Goal: Check status: Check status

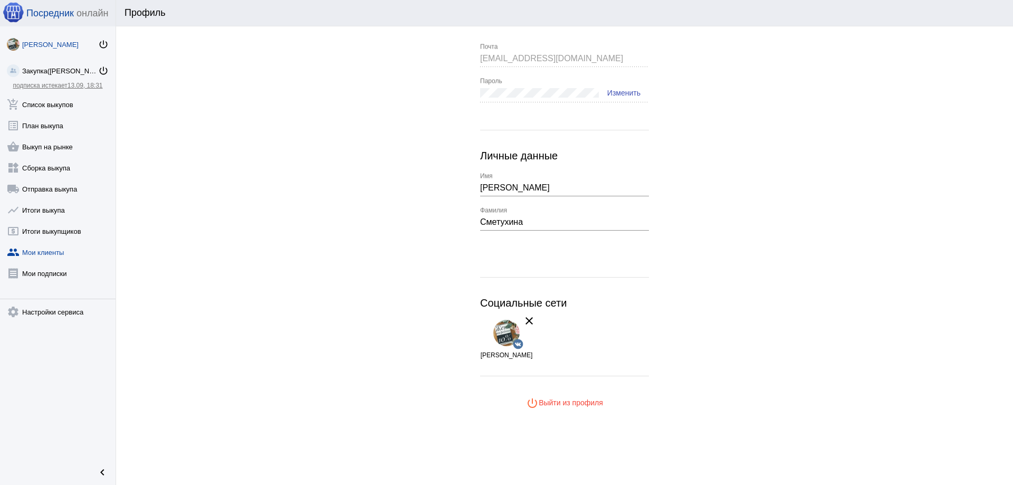
click at [64, 254] on link "group Мои клиенты" at bounding box center [58, 250] width 116 height 21
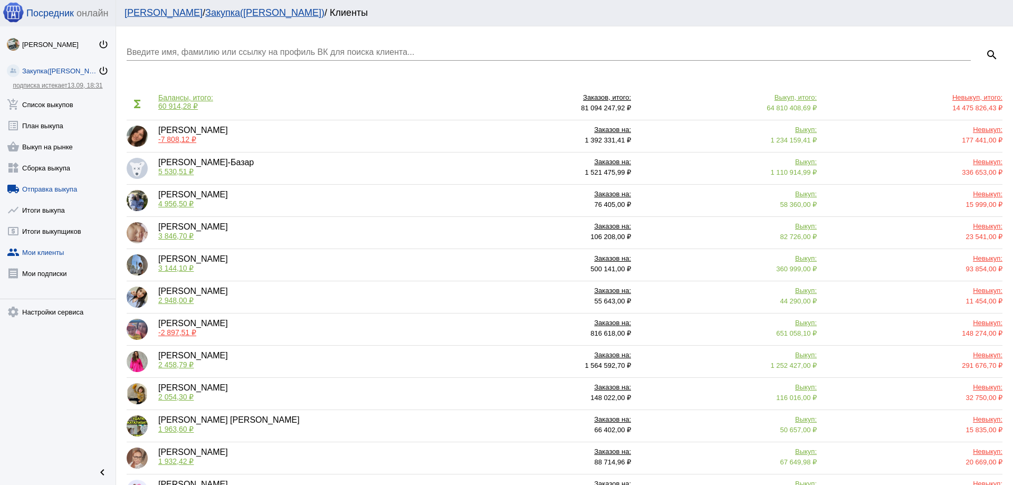
click at [37, 188] on link "local_shipping Отправка выкупа" at bounding box center [58, 186] width 116 height 21
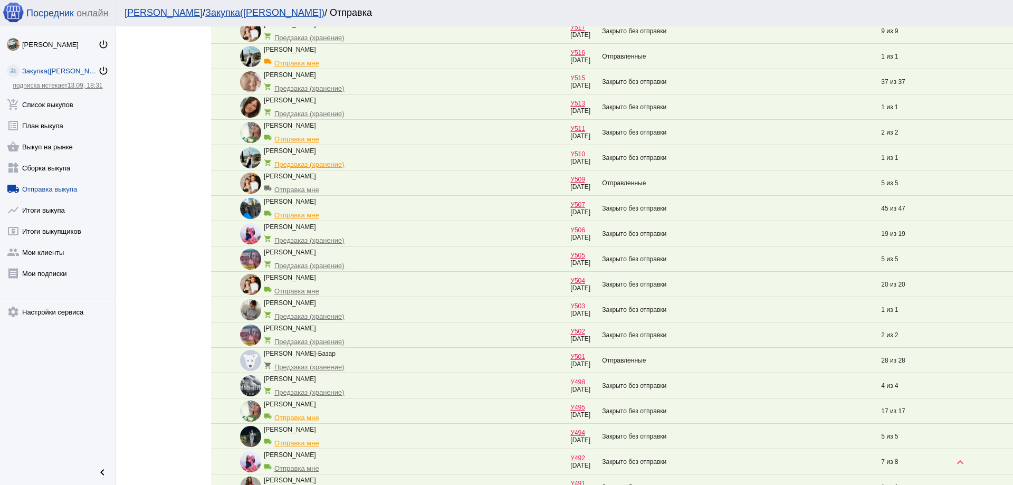
scroll to position [686, 0]
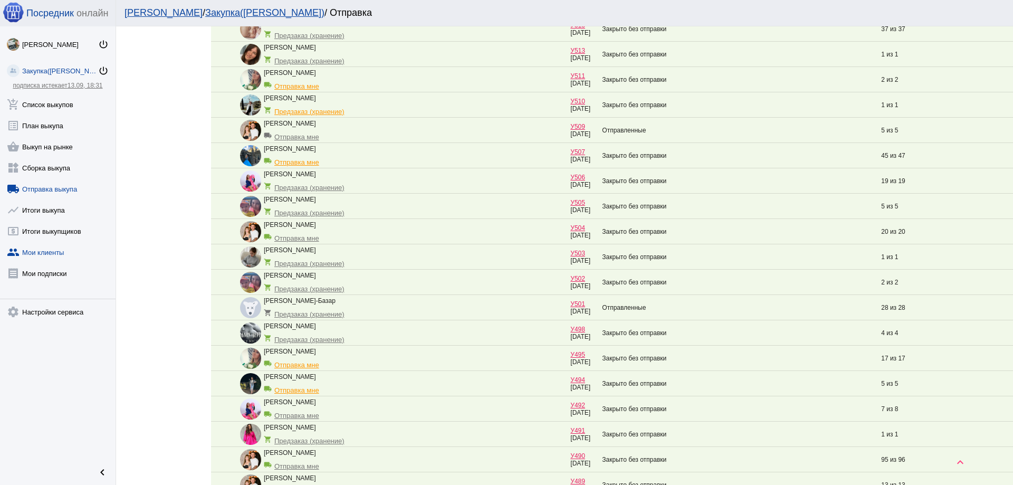
click at [51, 254] on link "group Мои клиенты" at bounding box center [58, 250] width 116 height 21
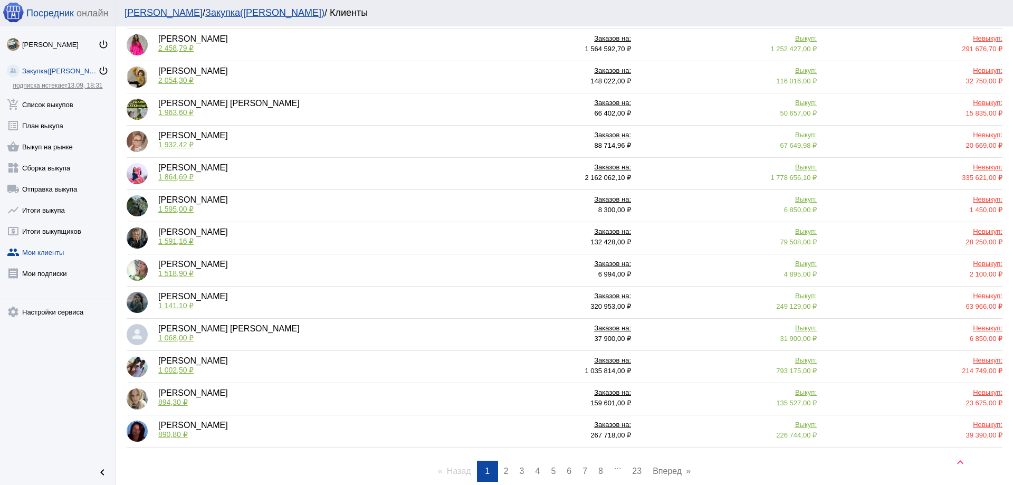
scroll to position [359, 0]
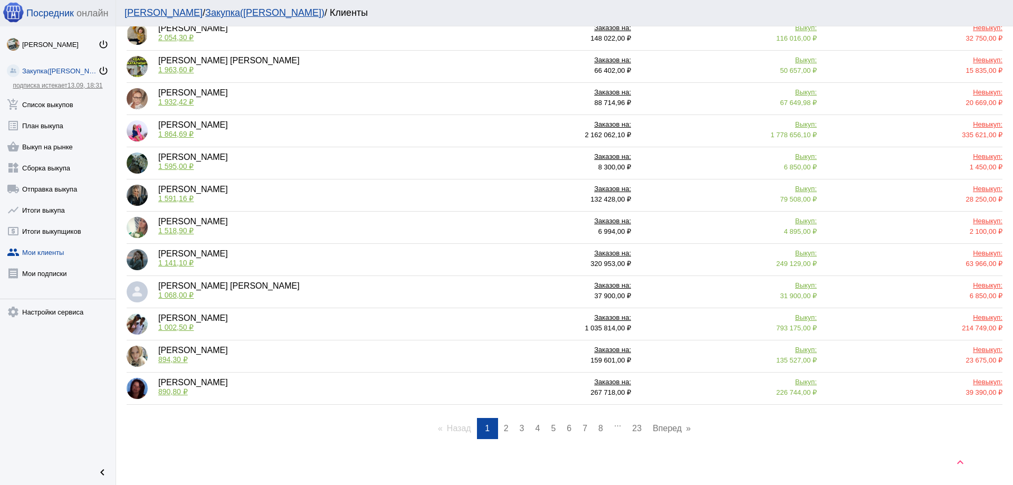
click at [504, 429] on span "2" at bounding box center [506, 428] width 5 height 9
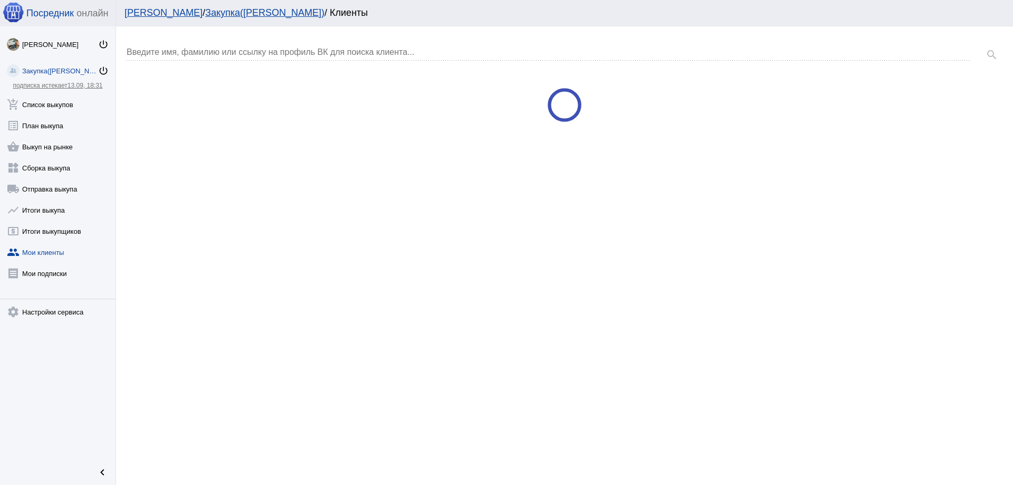
scroll to position [0, 0]
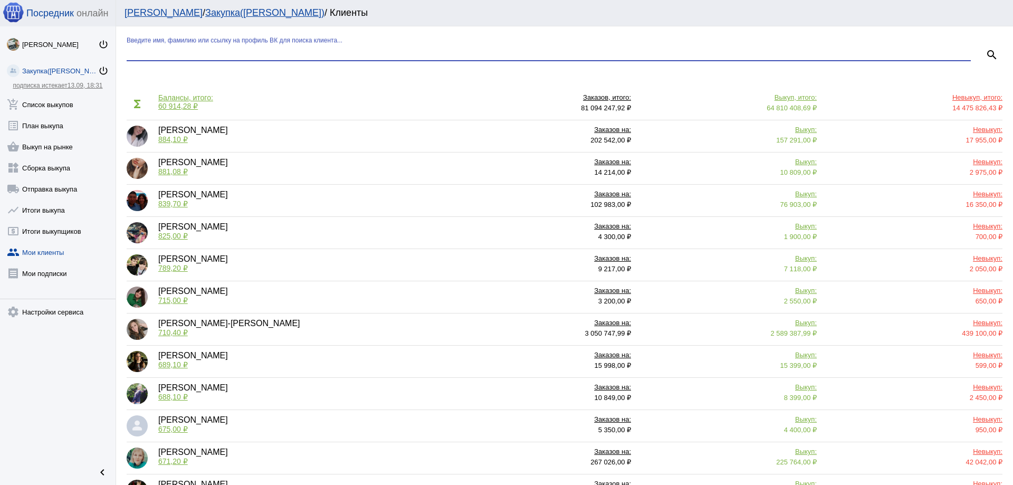
click at [375, 49] on input "Введите имя, фамилию или ссылку на профиль ВК для поиска клиента..." at bounding box center [549, 51] width 844 height 9
type input "Ковалё"
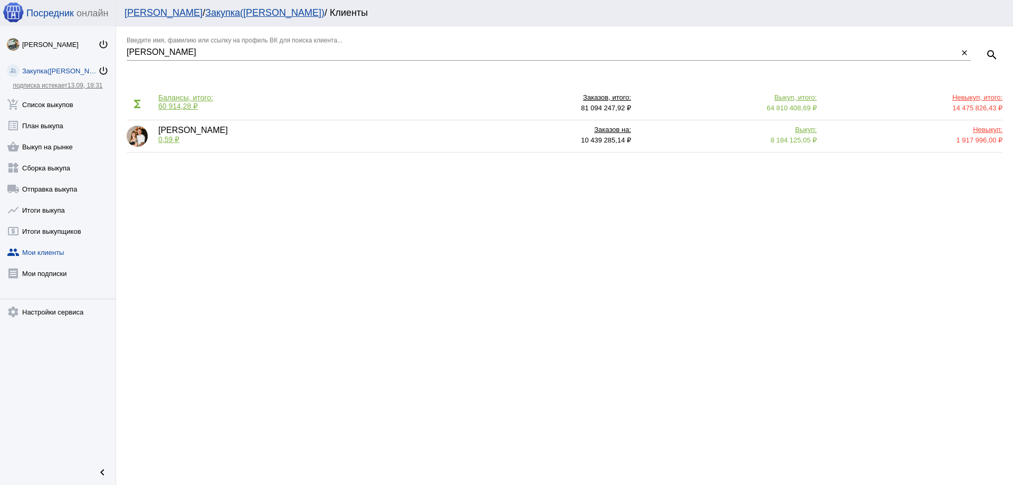
click at [788, 141] on span "8 184 125,05 ₽" at bounding box center [793, 140] width 46 height 8
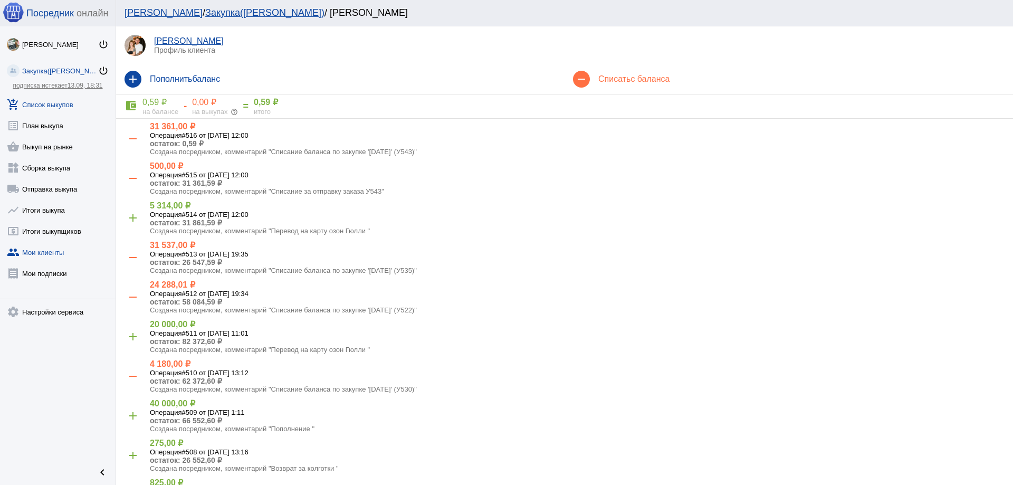
click at [27, 109] on link "add_shopping_cart Список выкупов" at bounding box center [58, 102] width 116 height 21
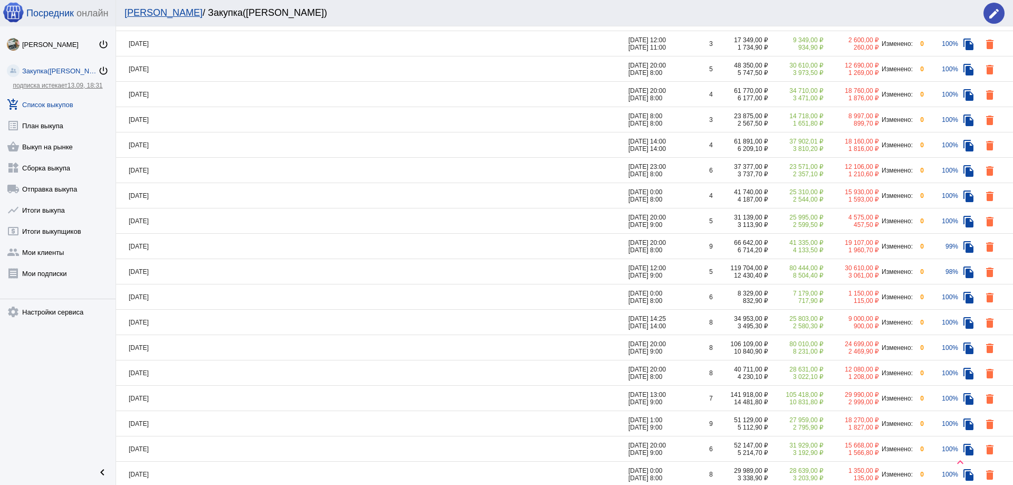
scroll to position [106, 0]
click at [283, 245] on td "[DATE]" at bounding box center [372, 245] width 512 height 25
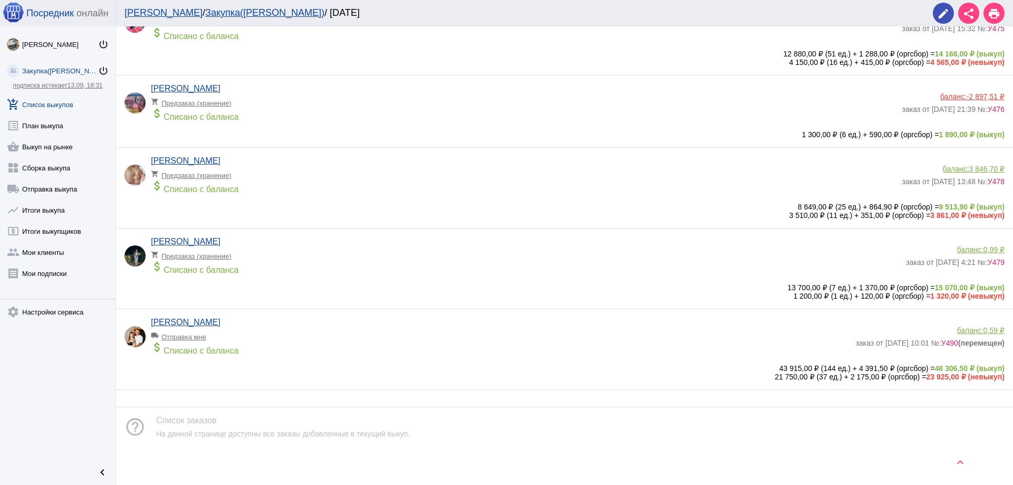
scroll to position [97, 0]
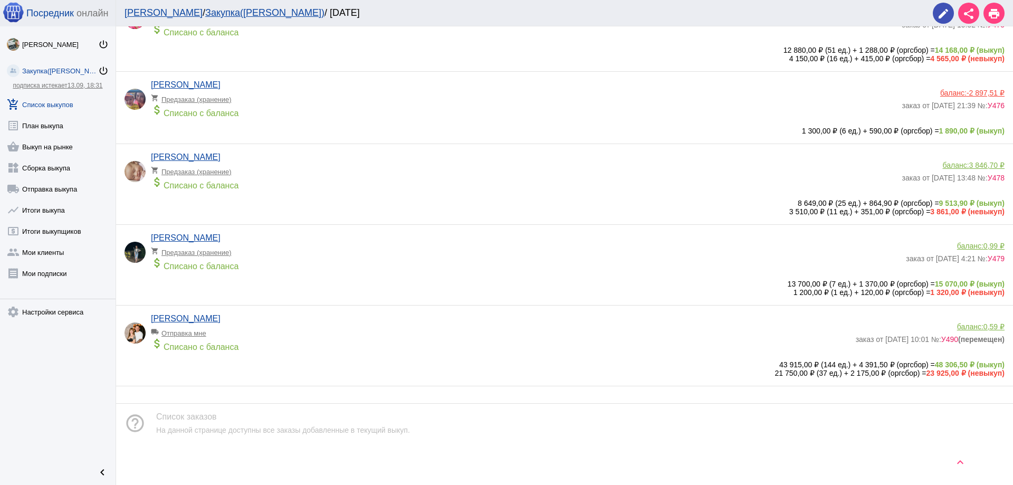
click at [242, 346] on div "attach_money Списано с баланса" at bounding box center [501, 344] width 700 height 15
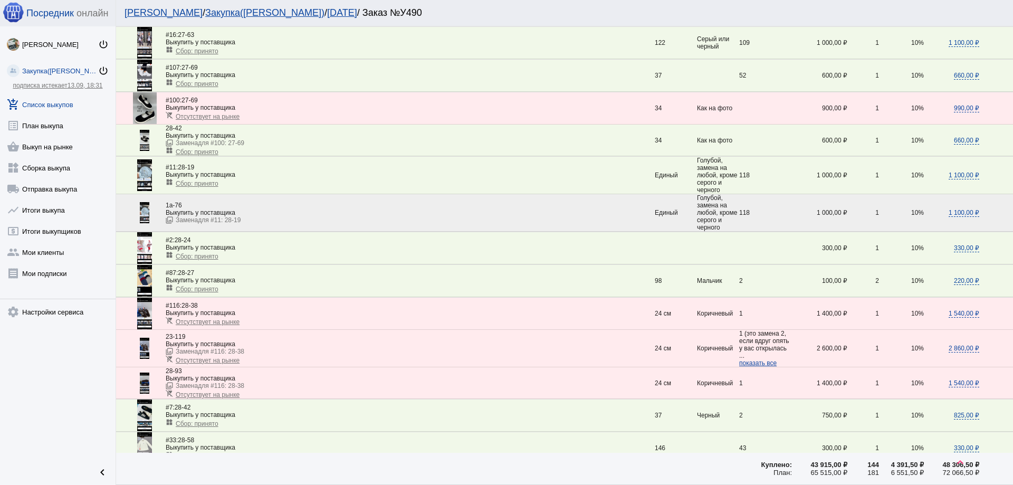
scroll to position [1630, 0]
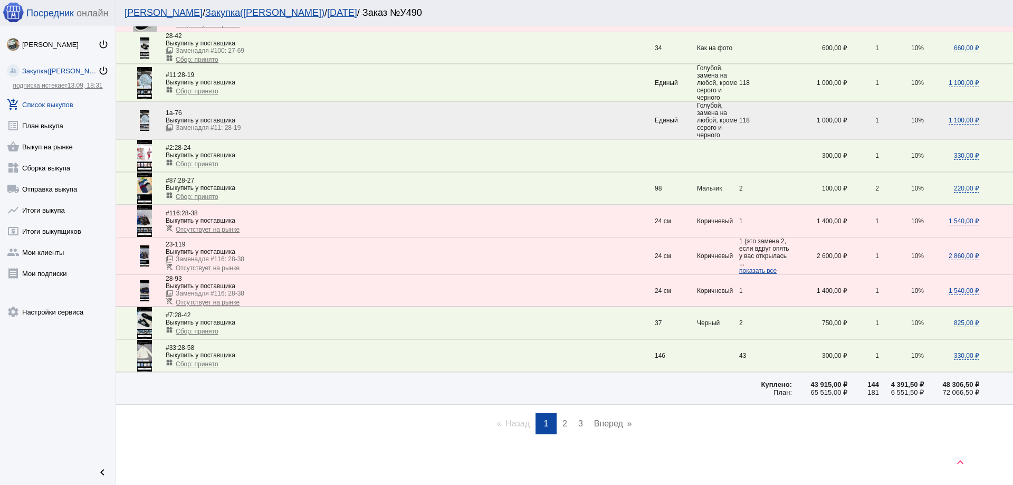
click at [564, 425] on link "page 2" at bounding box center [564, 423] width 15 height 21
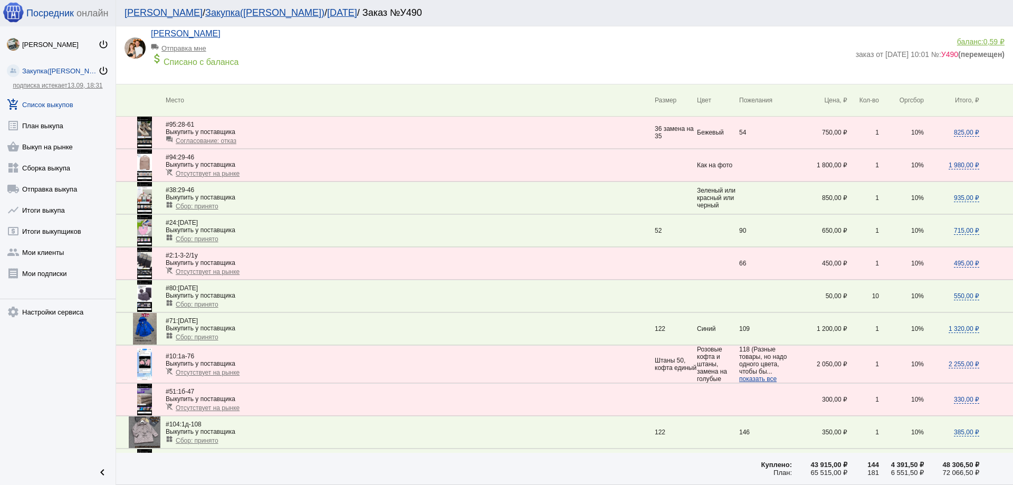
scroll to position [0, 0]
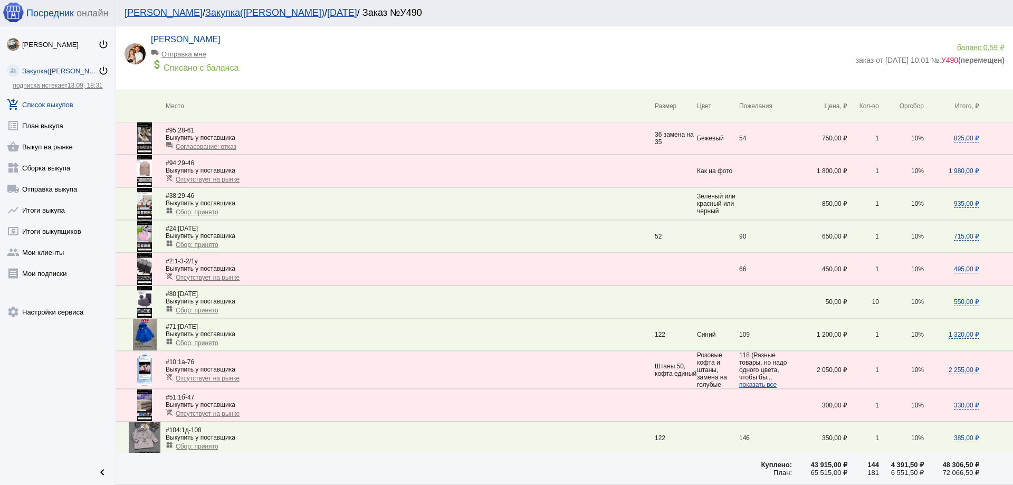
click at [967, 51] on div "баланс: 0,59 ₽" at bounding box center [930, 47] width 149 height 8
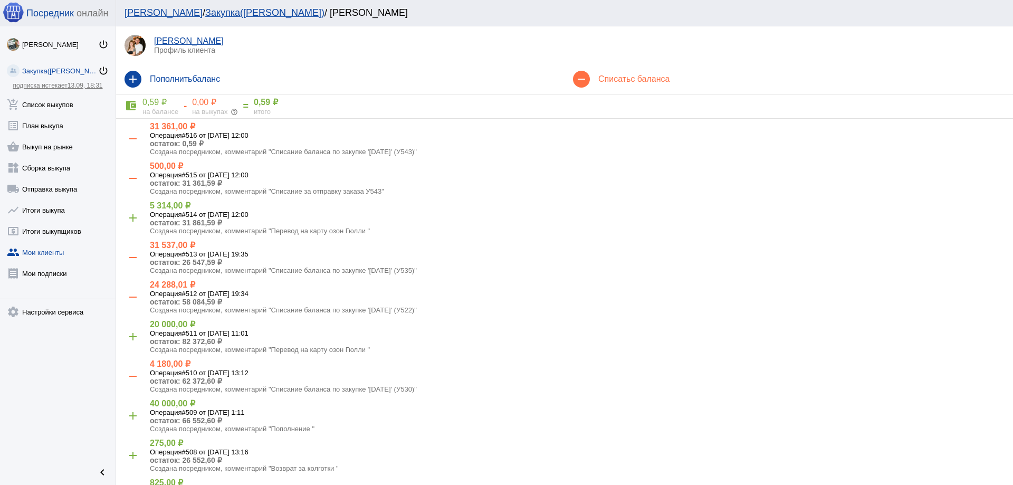
click at [42, 75] on link "Закупка(Женя) power_settings_new" at bounding box center [58, 68] width 116 height 21
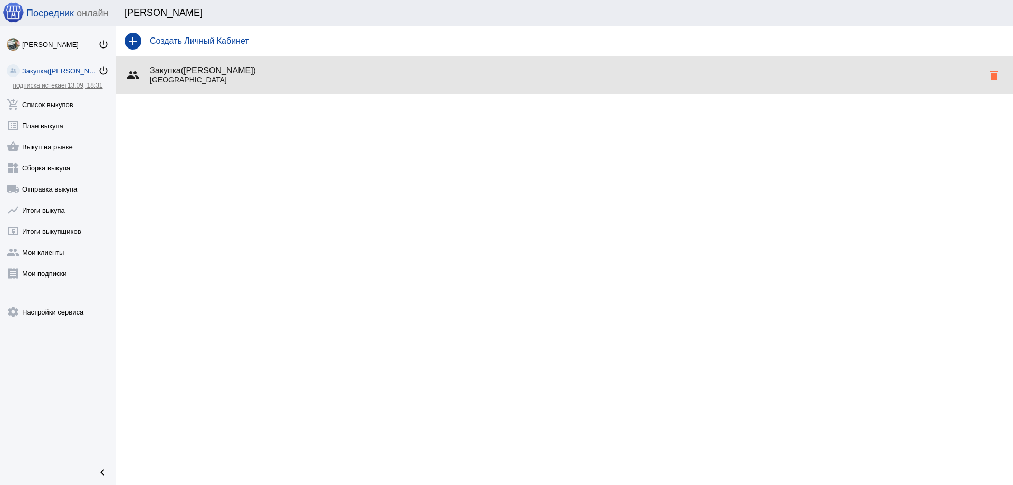
click at [245, 83] on p "Москва" at bounding box center [567, 79] width 834 height 8
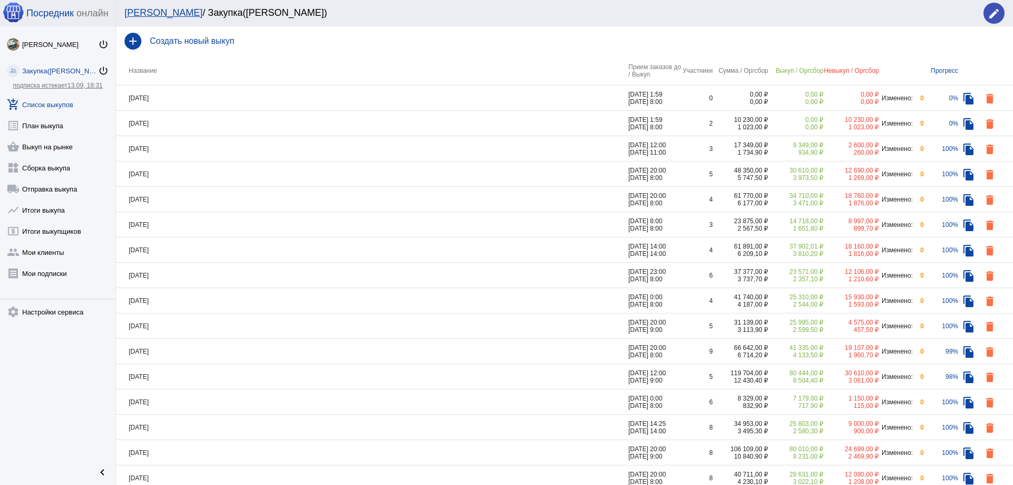
click at [217, 348] on td "26.08.2025" at bounding box center [372, 351] width 512 height 25
click at [180, 372] on td "[DATE]" at bounding box center [372, 376] width 512 height 25
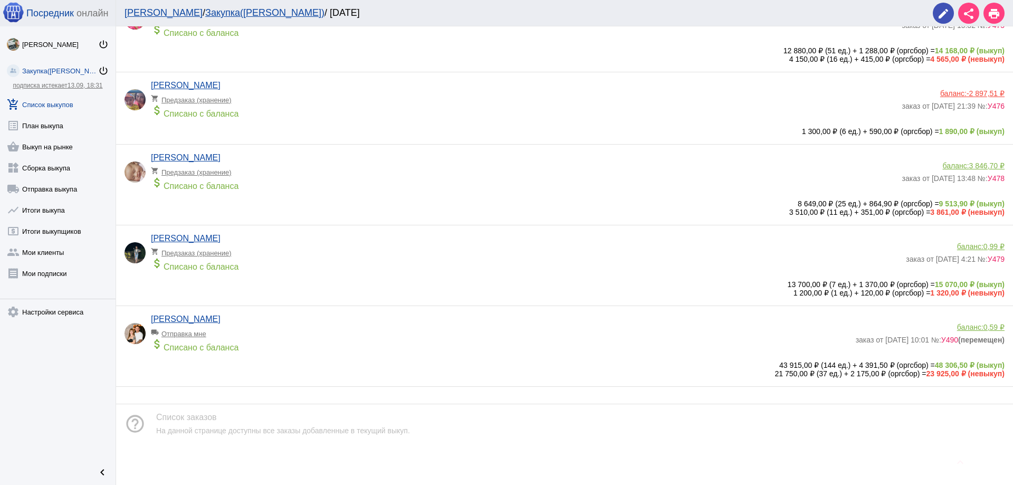
scroll to position [97, 0]
click at [321, 334] on app-delivery-type "local_shipping Отправка мне" at bounding box center [501, 330] width 700 height 14
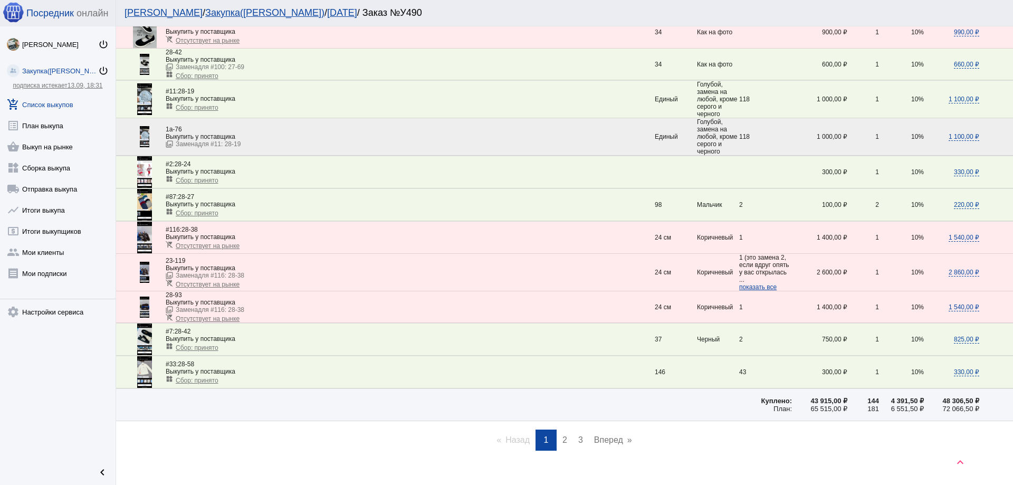
scroll to position [1630, 0]
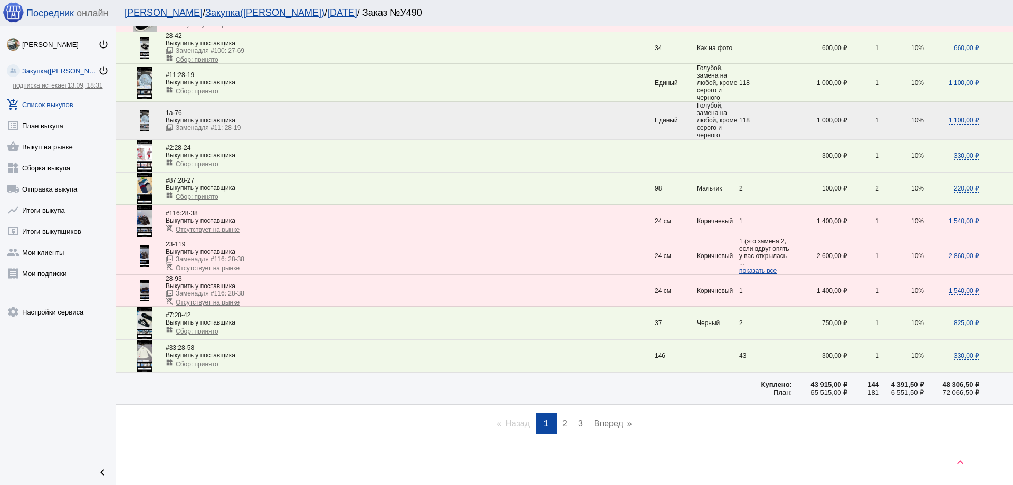
click at [562, 426] on span "2" at bounding box center [564, 423] width 5 height 9
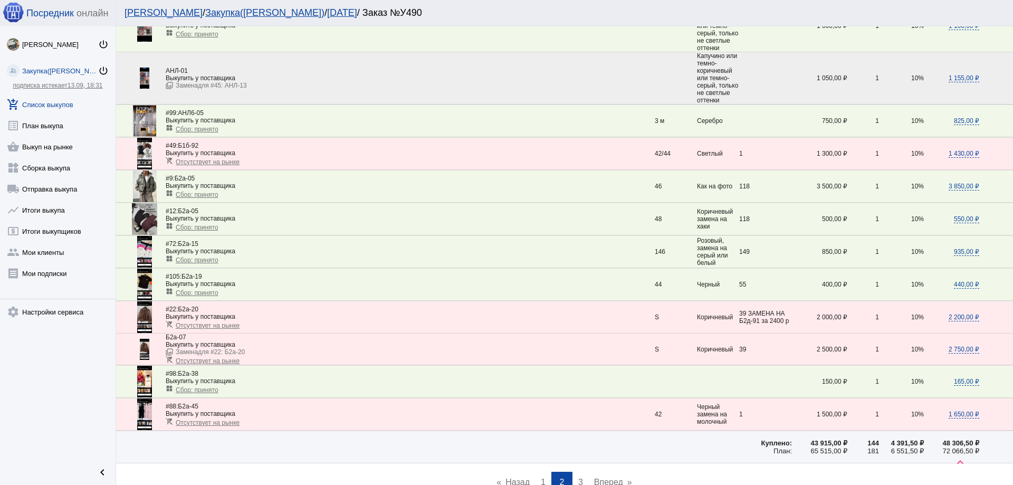
scroll to position [1588, 0]
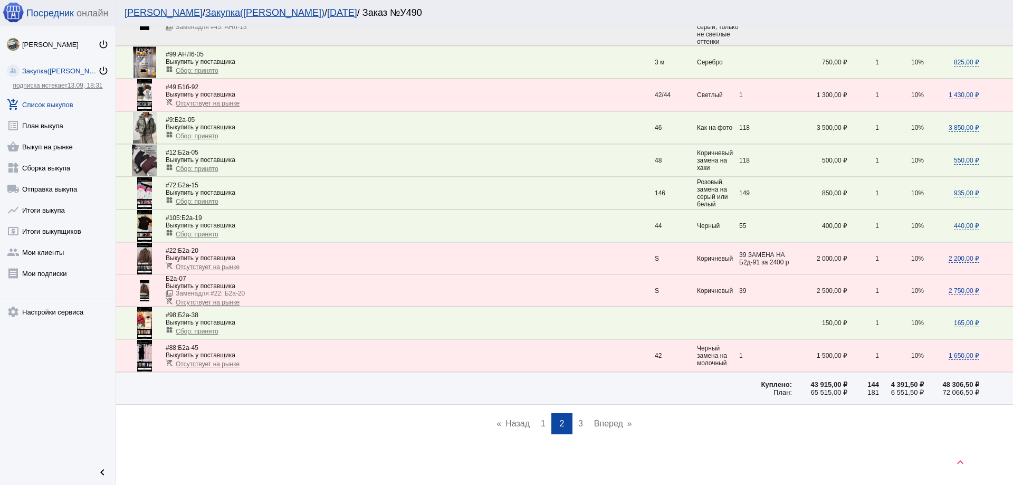
click at [573, 424] on link "page 3" at bounding box center [580, 423] width 15 height 21
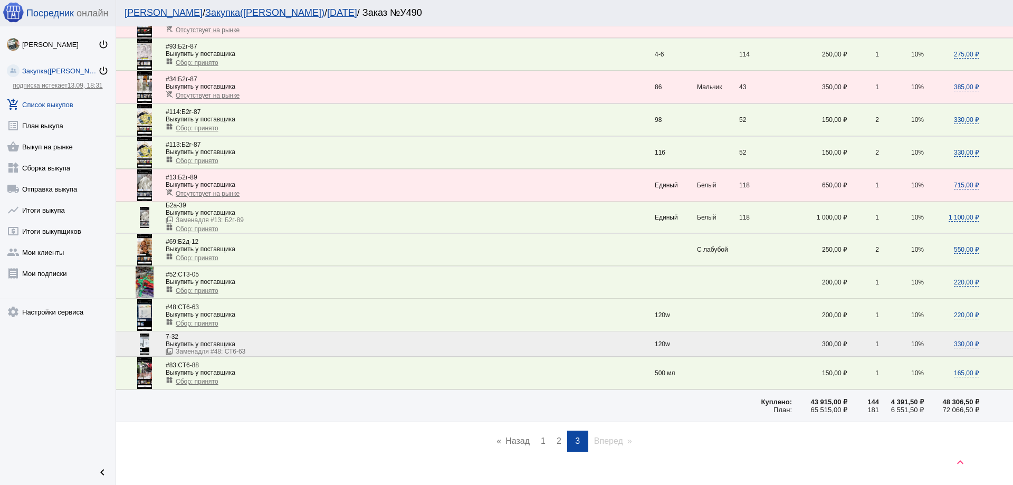
scroll to position [525, 0]
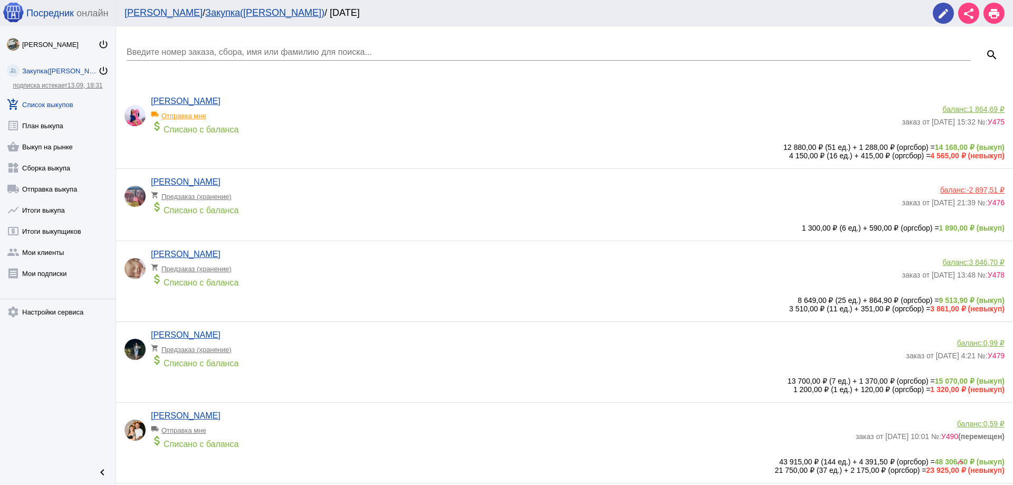
scroll to position [97, 0]
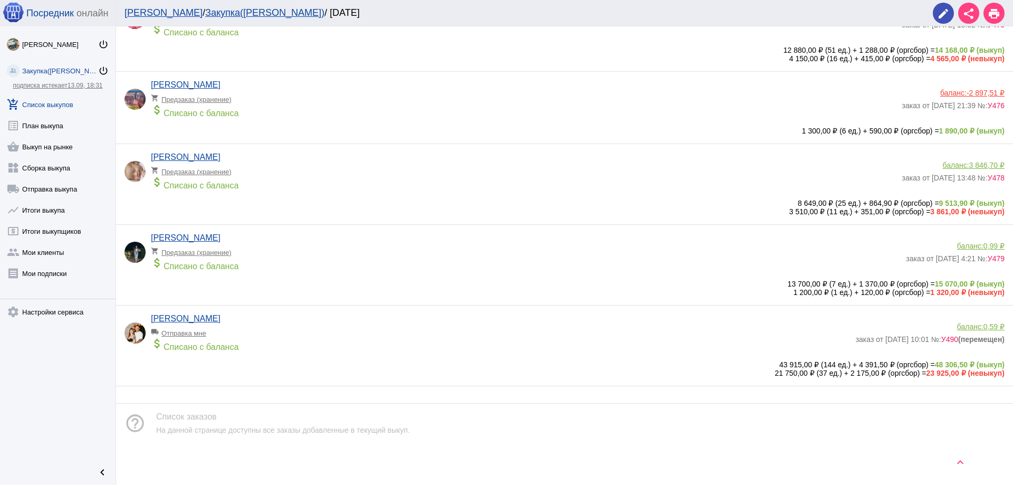
click at [470, 325] on app-delivery-type "local_shipping Отправка мне" at bounding box center [501, 330] width 700 height 14
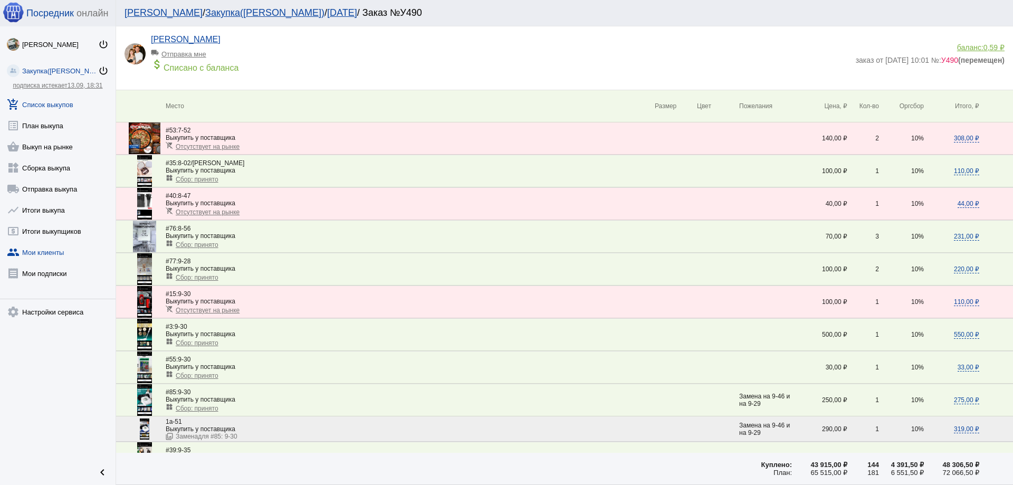
click at [56, 251] on link "group Мои клиенты" at bounding box center [58, 250] width 116 height 21
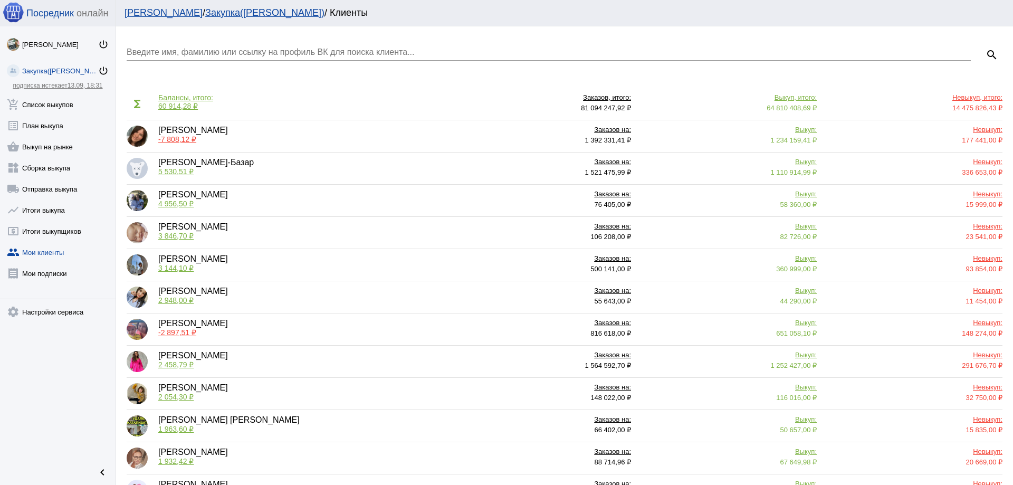
click at [212, 43] on div "Введите имя, фамилию или ссылку на профиль ВК для поиска клиента..." at bounding box center [549, 49] width 844 height 24
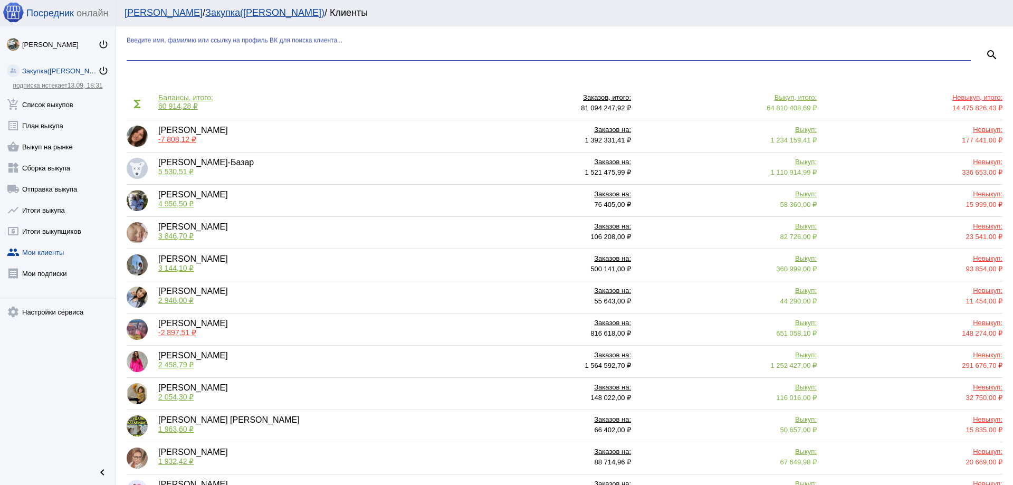
click at [215, 50] on input "Введите имя, фамилию или ссылку на профиль ВК для поиска клиента..." at bounding box center [549, 51] width 844 height 9
type input "ковалёва"
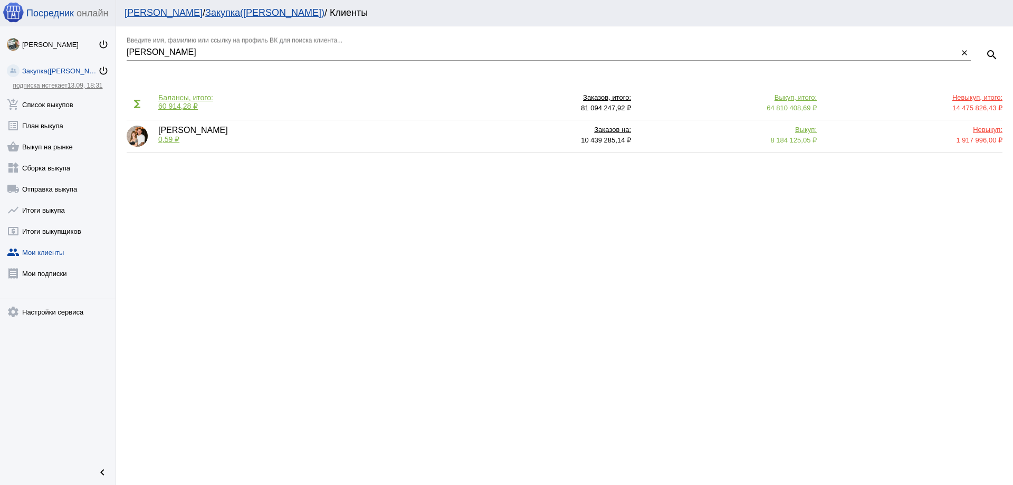
click at [724, 140] on div "Выкуп: 8 184 125,05 ₽" at bounding box center [729, 136] width 175 height 21
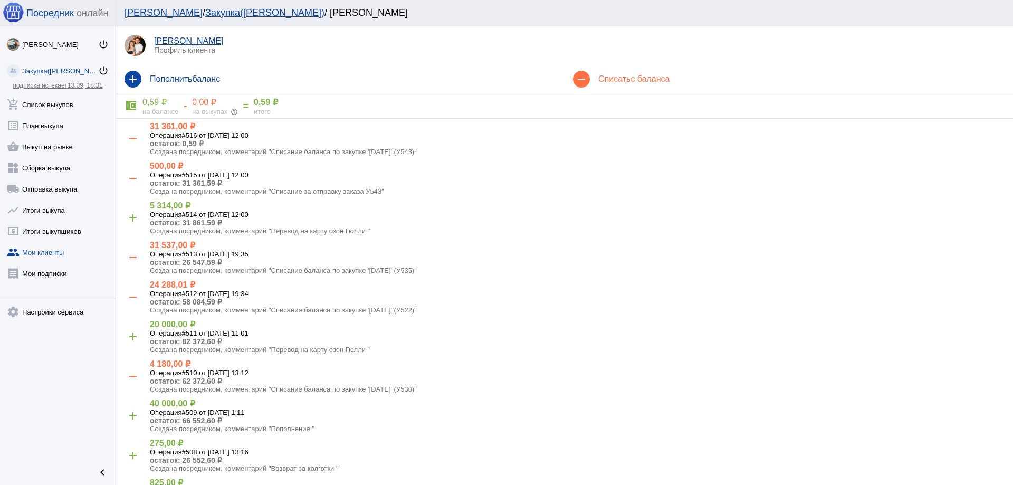
click at [234, 113] on mat-icon "help_outline" at bounding box center [234, 111] width 7 height 7
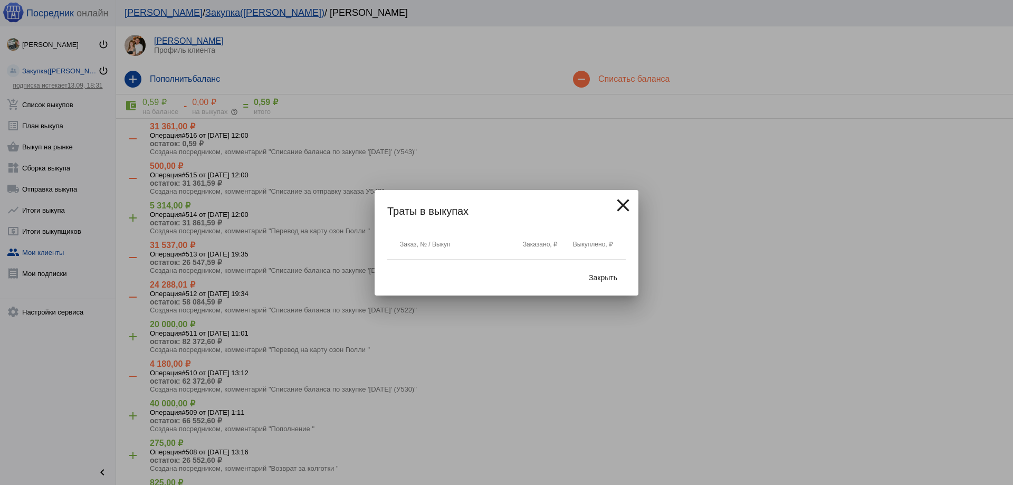
click at [624, 205] on mat-icon "close" at bounding box center [622, 205] width 21 height 21
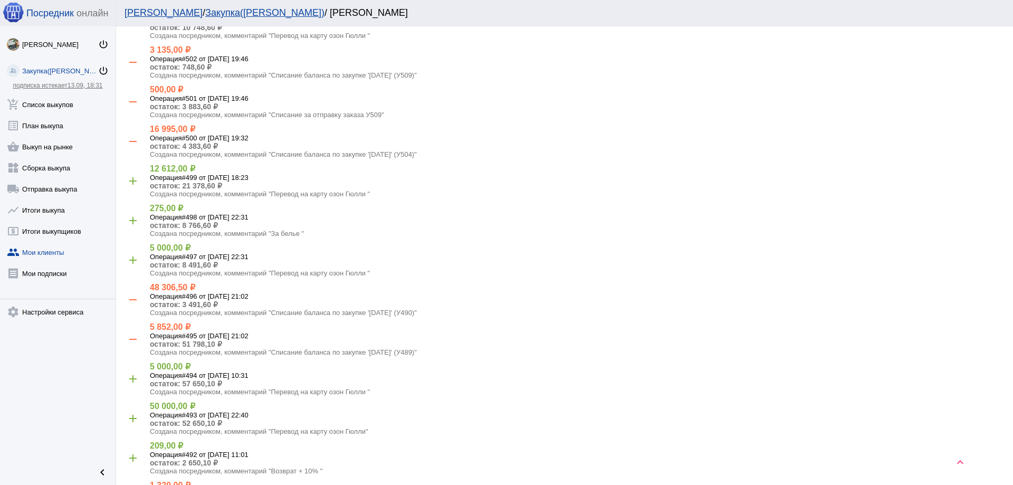
scroll to position [633, 0]
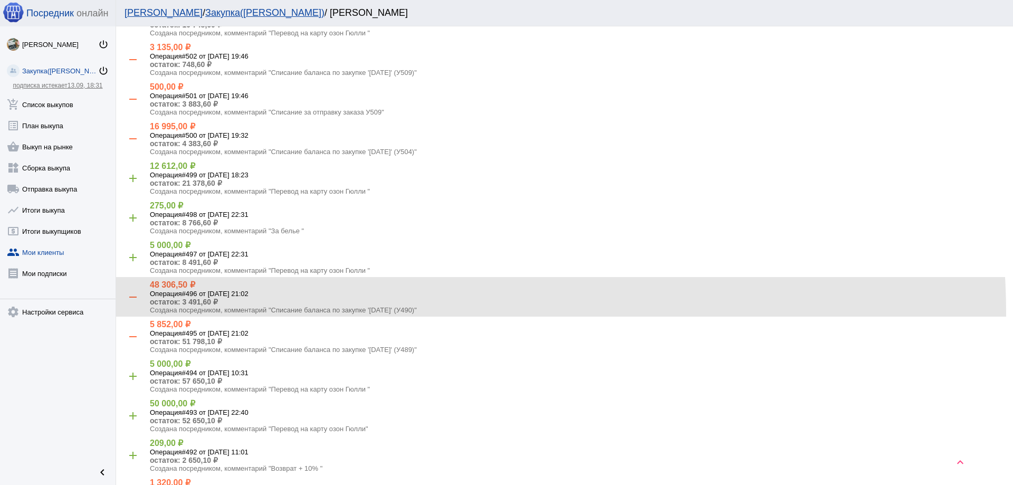
drag, startPoint x: 441, startPoint y: 301, endPoint x: 151, endPoint y: 271, distance: 291.2
click at [151, 280] on div "- 48 306,50 ₽ Операция #496 от 26.08.2025, 21:02 остаток: 3 491,60 ₽ Создана по…" at bounding box center [572, 297] width 863 height 34
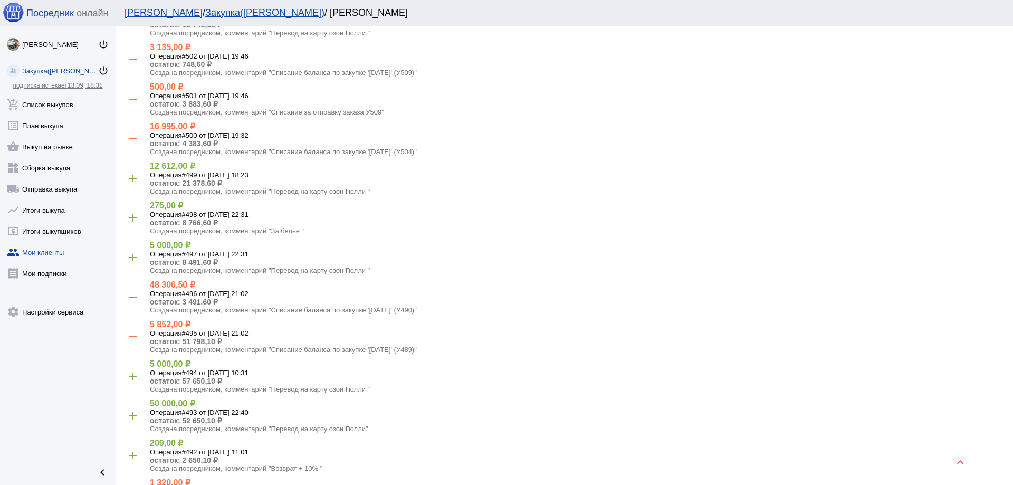
click at [170, 290] on span "Операция" at bounding box center [166, 294] width 32 height 8
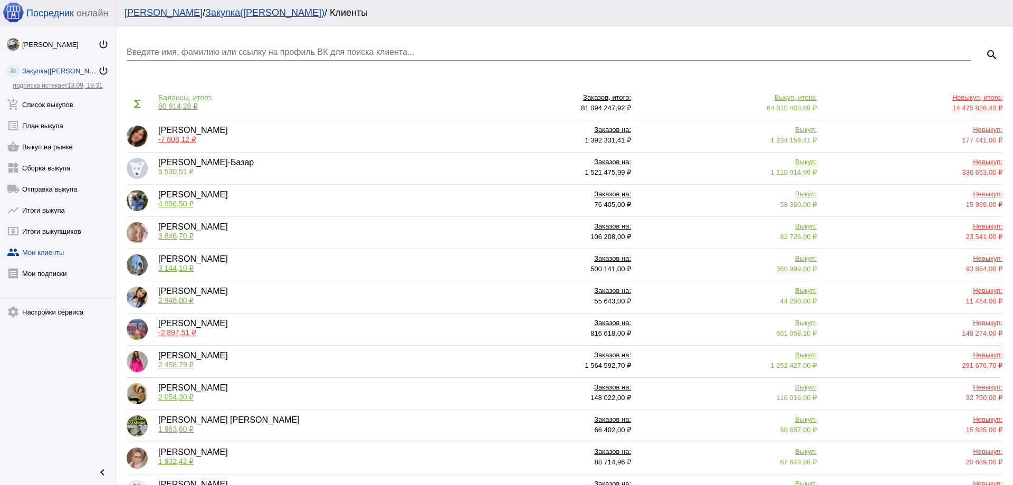
scroll to position [53, 0]
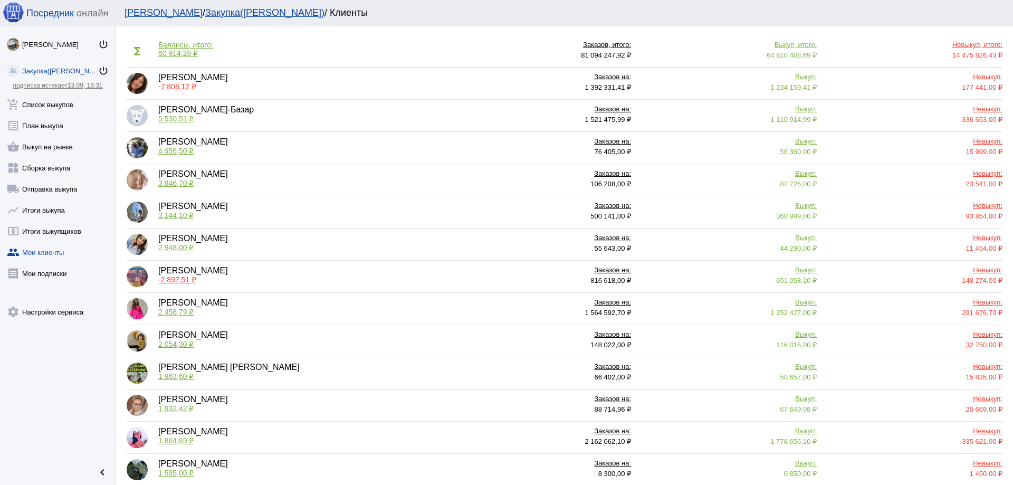
click at [34, 67] on div "Закупка([PERSON_NAME])" at bounding box center [60, 71] width 76 height 8
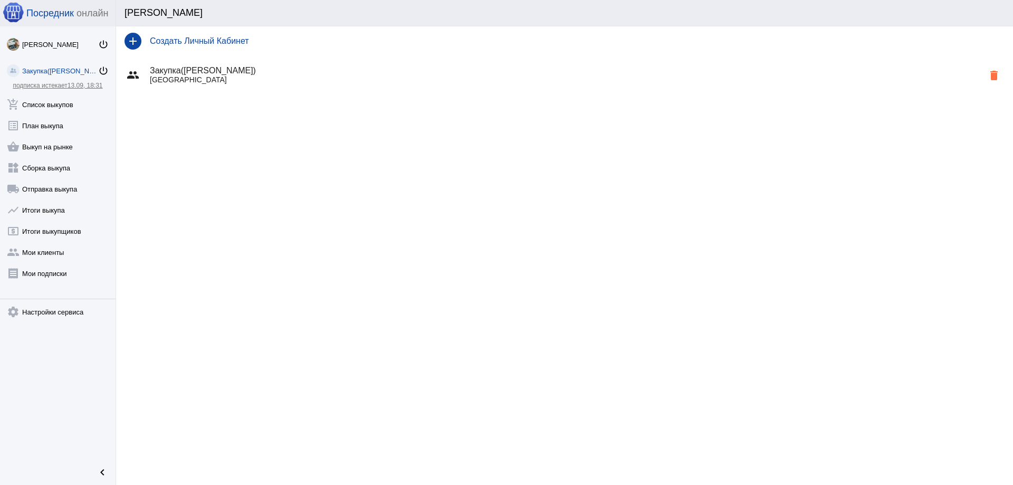
click at [205, 81] on p "Москва" at bounding box center [567, 79] width 834 height 8
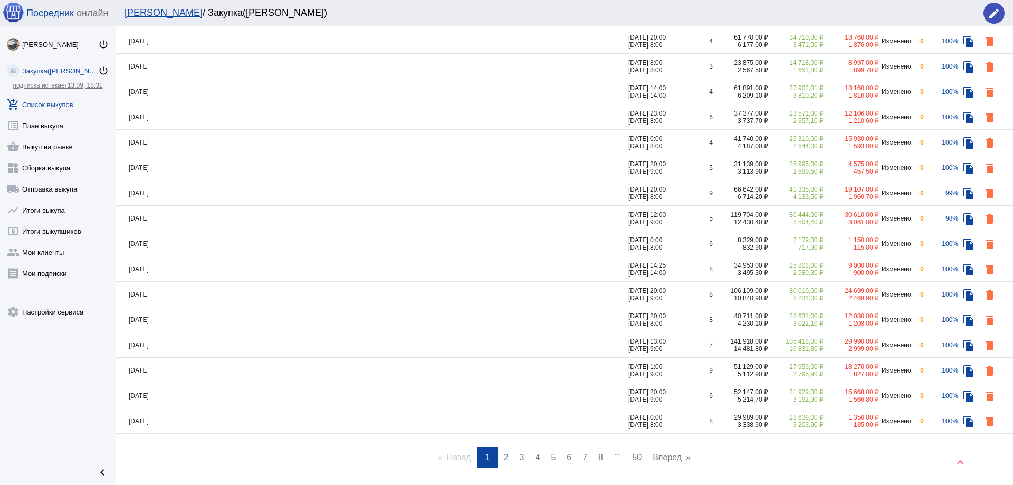
scroll to position [106, 0]
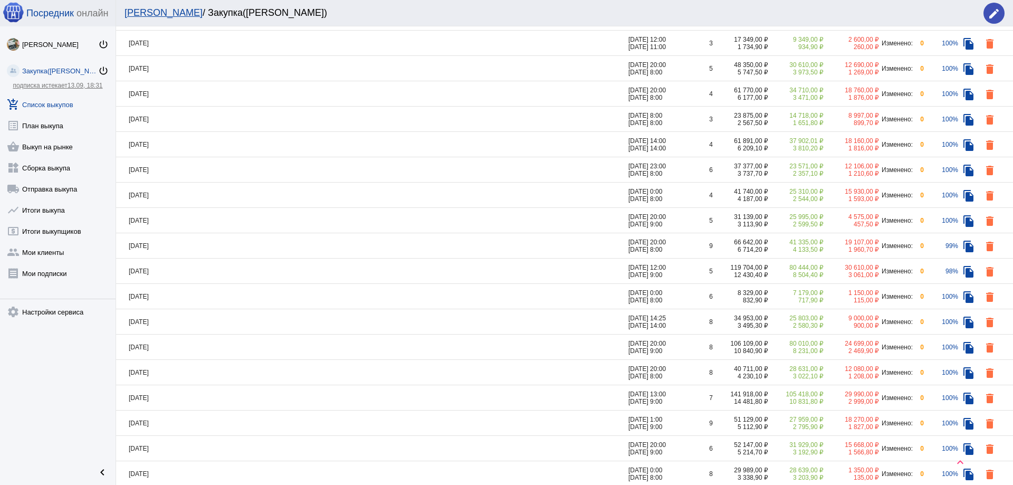
click at [181, 274] on td "[DATE]" at bounding box center [372, 271] width 512 height 25
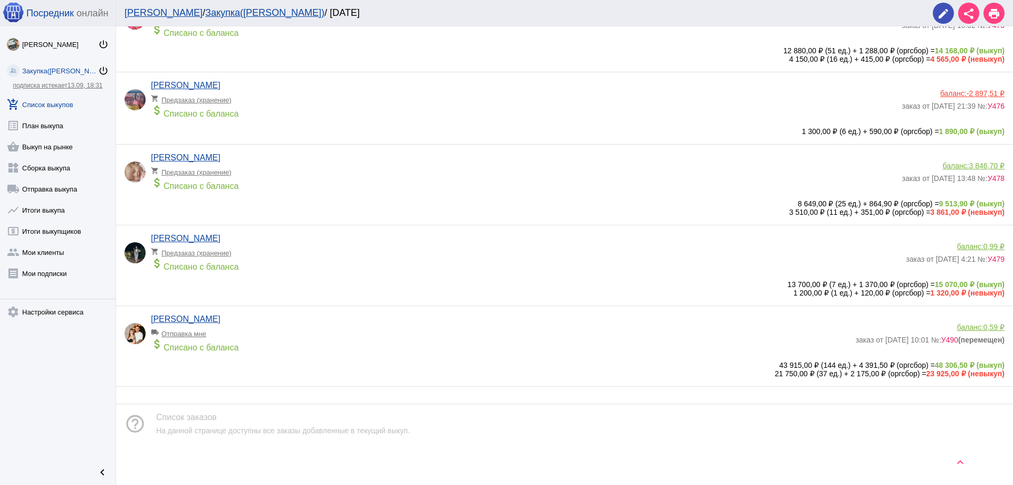
scroll to position [97, 0]
click at [355, 330] on app-delivery-type "local_shipping Отправка мне" at bounding box center [501, 330] width 700 height 14
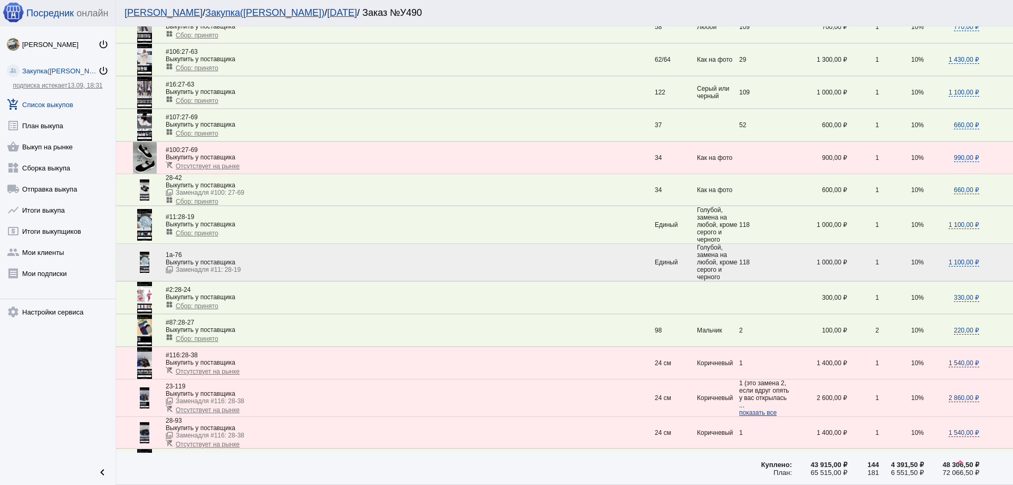
scroll to position [1630, 0]
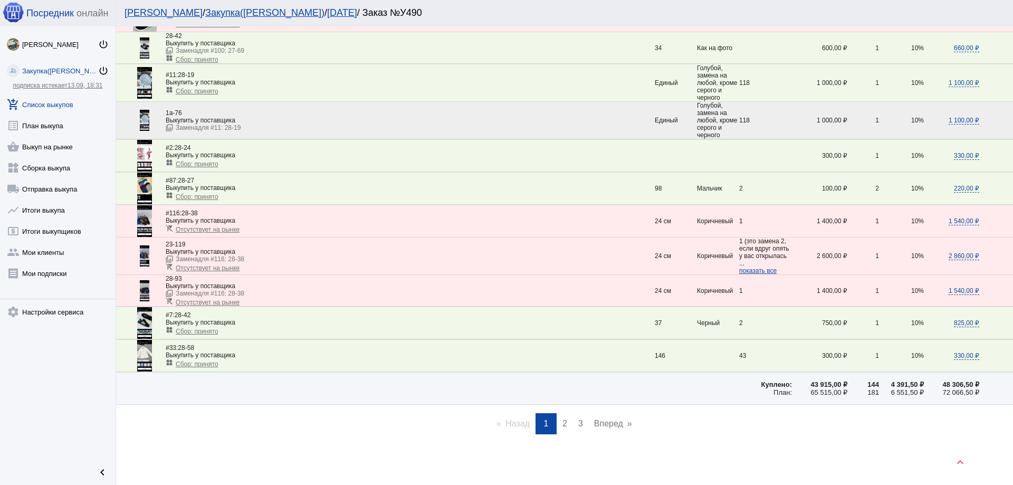
click at [562, 424] on span "2" at bounding box center [564, 423] width 5 height 9
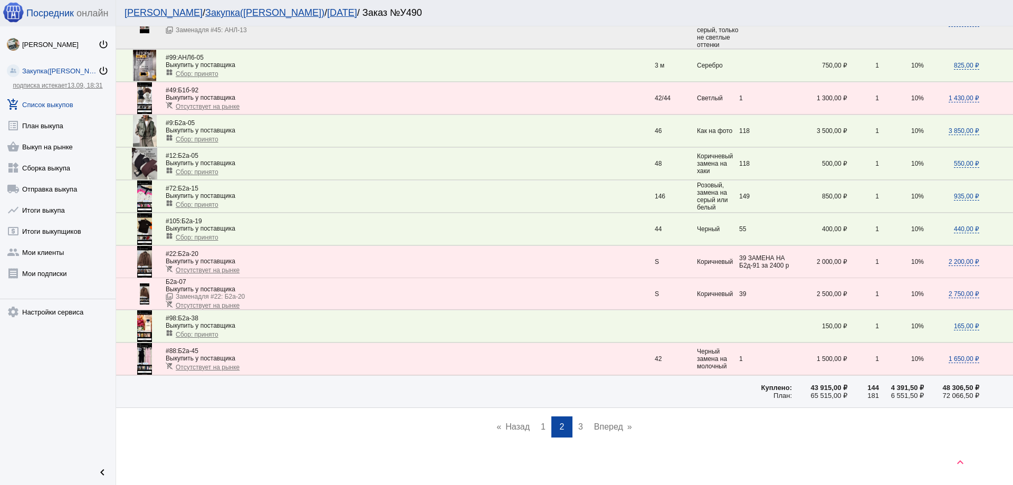
scroll to position [1588, 0]
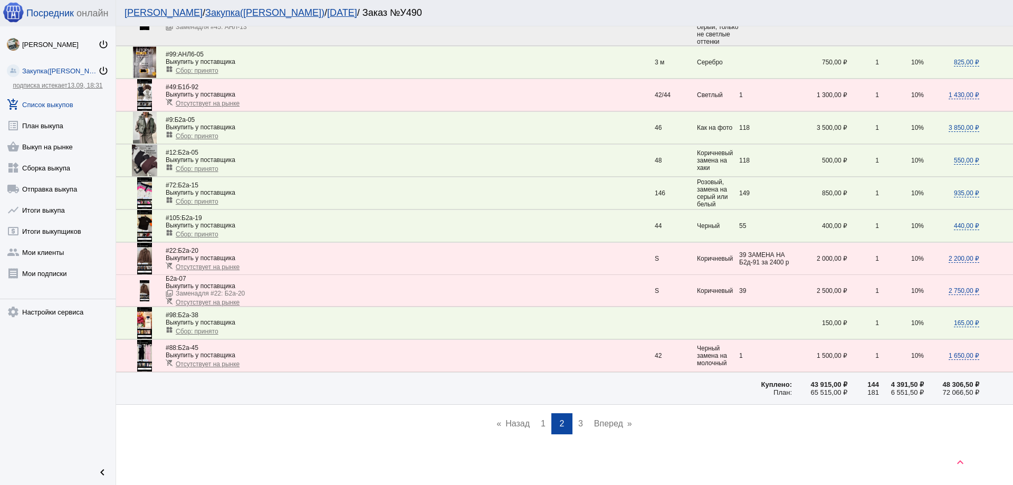
click at [582, 422] on link "page 3" at bounding box center [580, 423] width 15 height 21
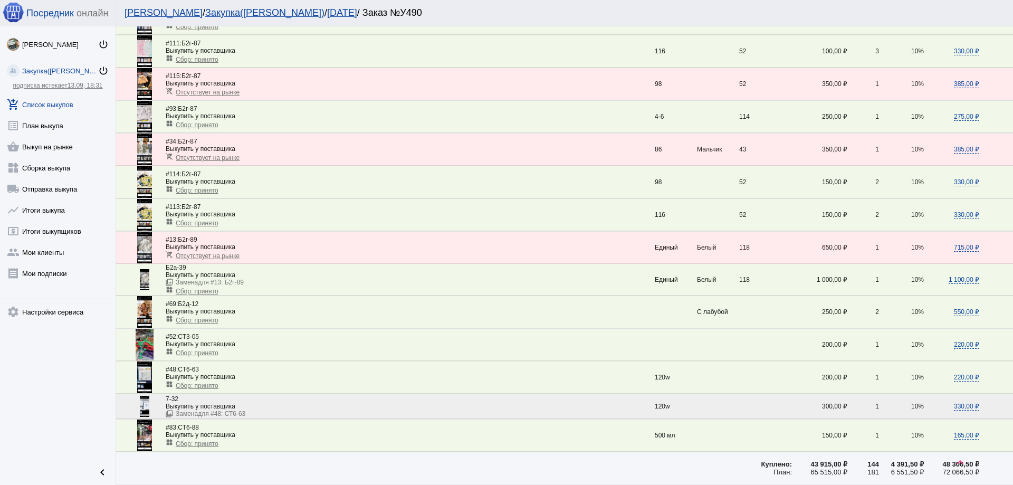
scroll to position [525, 0]
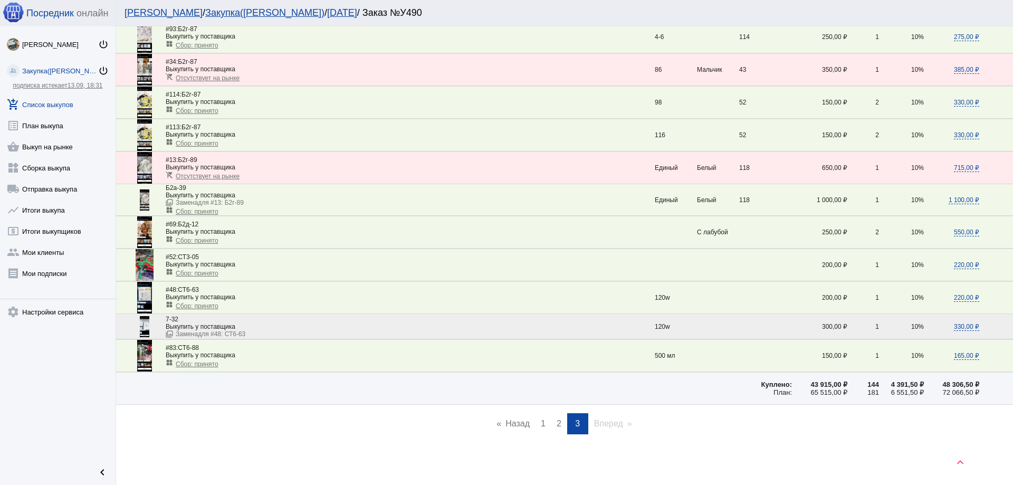
click at [541, 421] on span "1" at bounding box center [543, 423] width 5 height 9
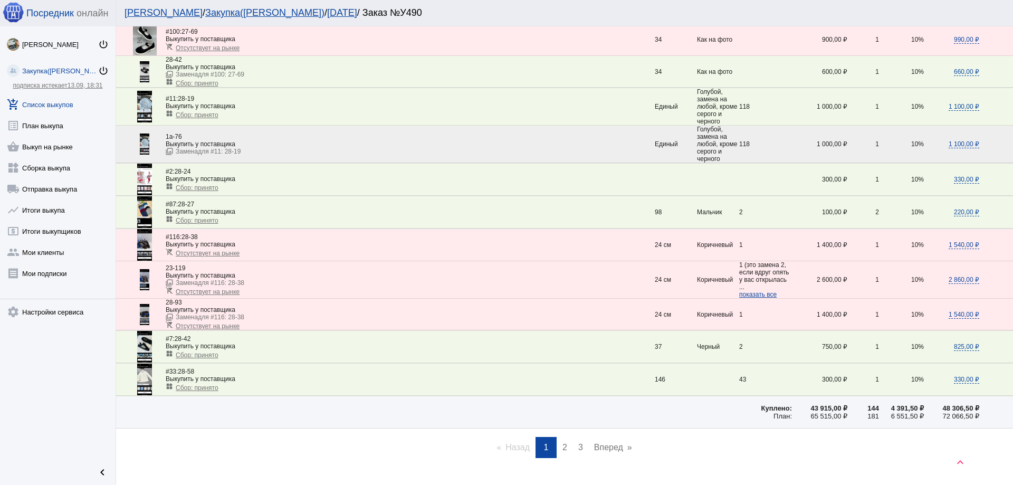
scroll to position [1630, 0]
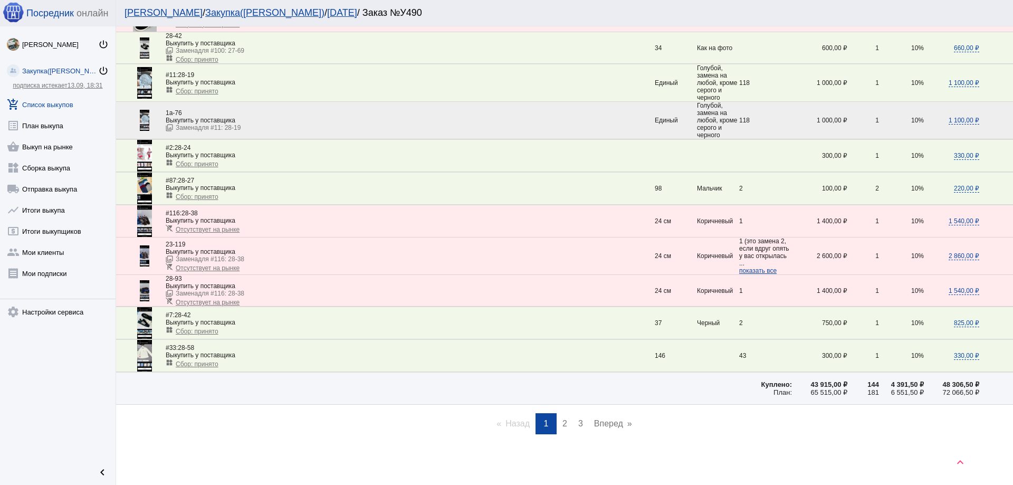
click at [562, 420] on span "2" at bounding box center [564, 423] width 5 height 9
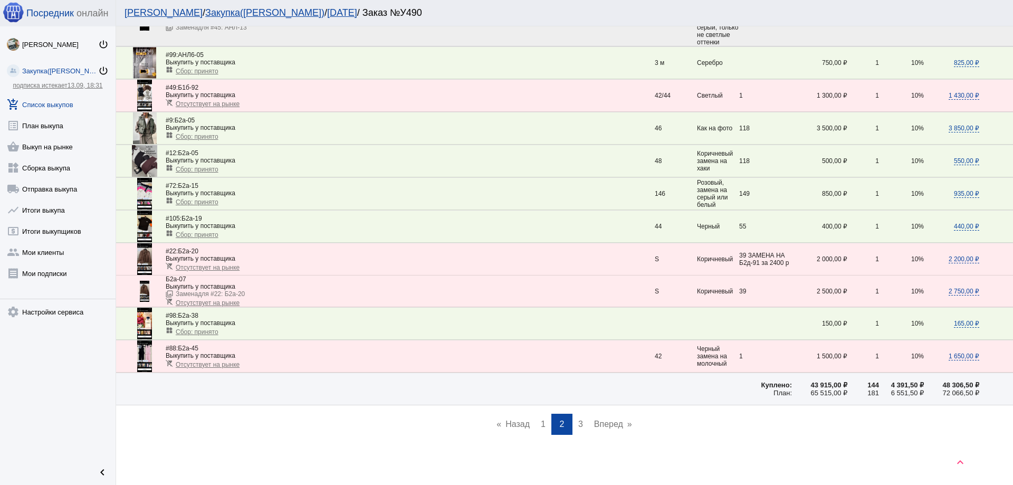
scroll to position [1588, 0]
click at [578, 419] on span "3" at bounding box center [580, 423] width 5 height 9
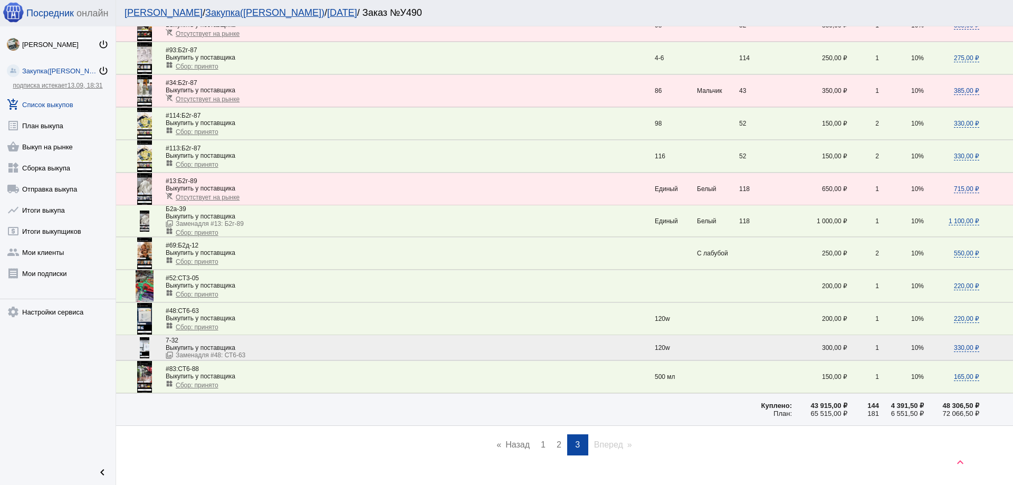
scroll to position [525, 0]
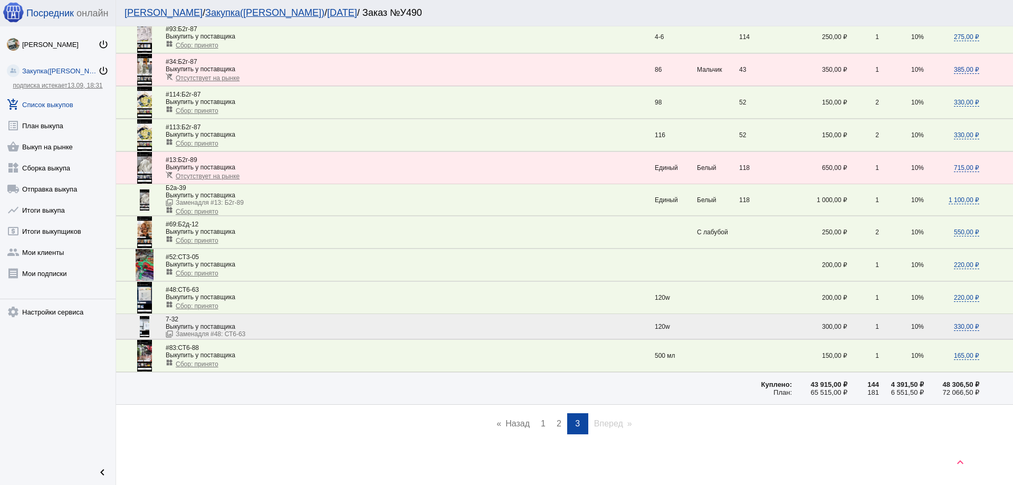
click at [545, 423] on link "page 1" at bounding box center [542, 423] width 15 height 21
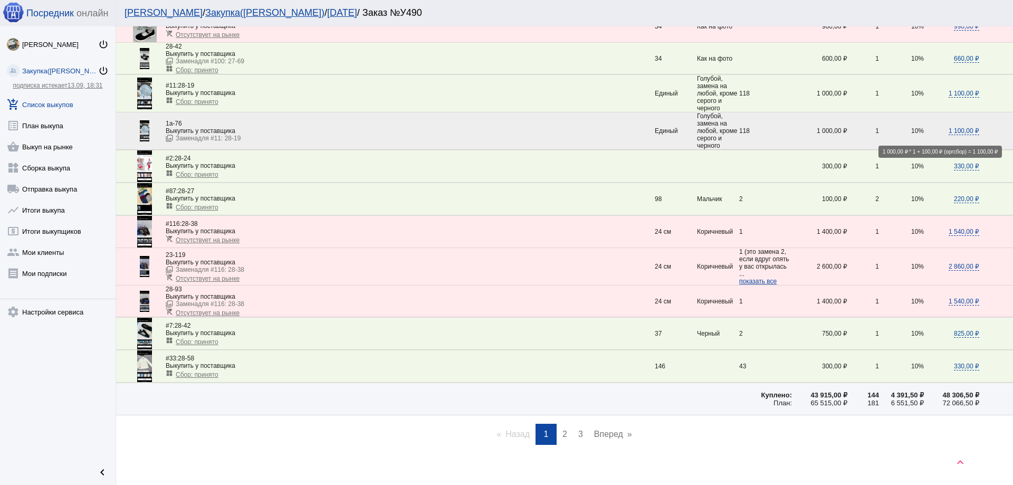
scroll to position [1630, 0]
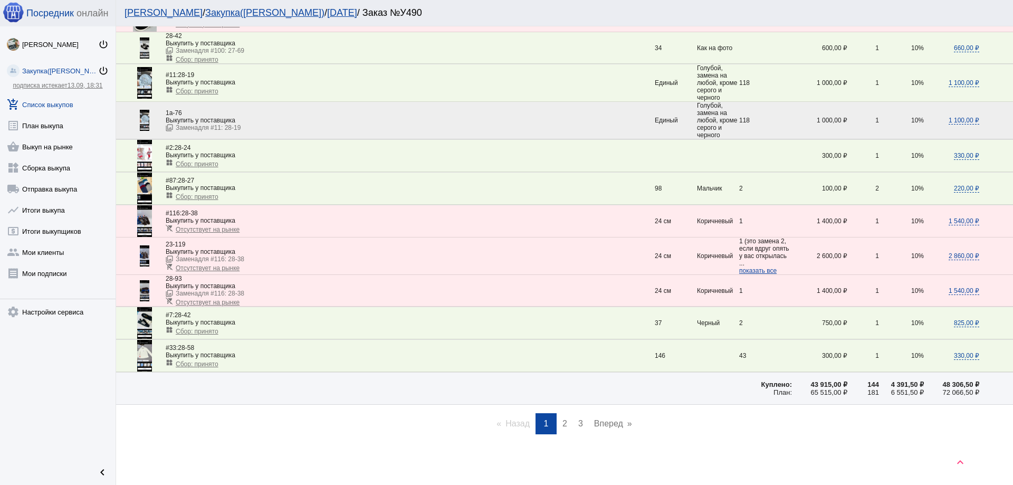
click at [562, 422] on span "2" at bounding box center [564, 423] width 5 height 9
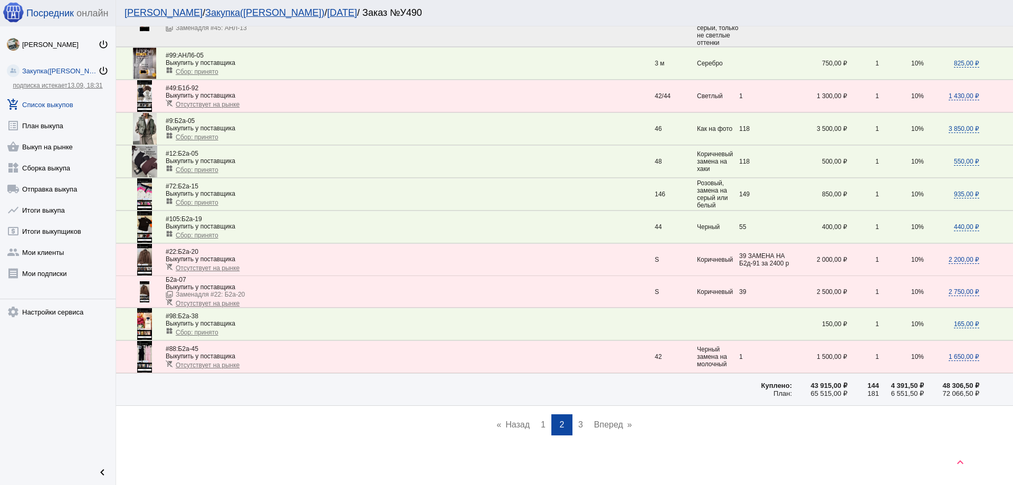
scroll to position [1588, 0]
click at [580, 420] on link "page 3" at bounding box center [580, 423] width 15 height 21
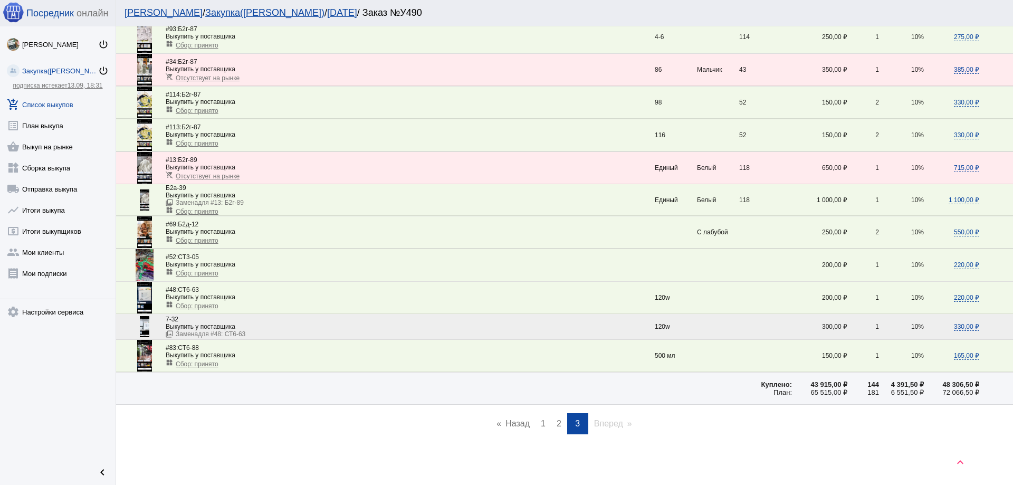
scroll to position [420, 0]
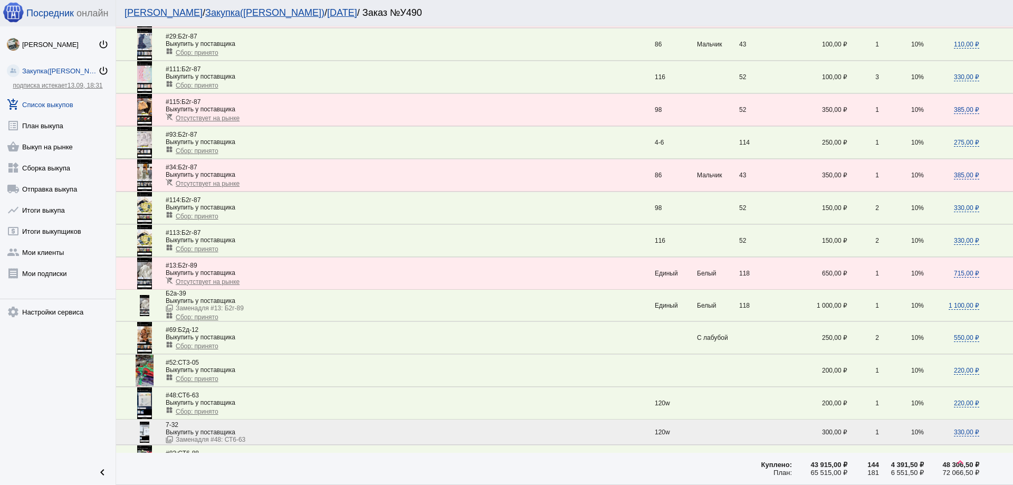
click at [327, 11] on link "[DATE]" at bounding box center [342, 12] width 30 height 11
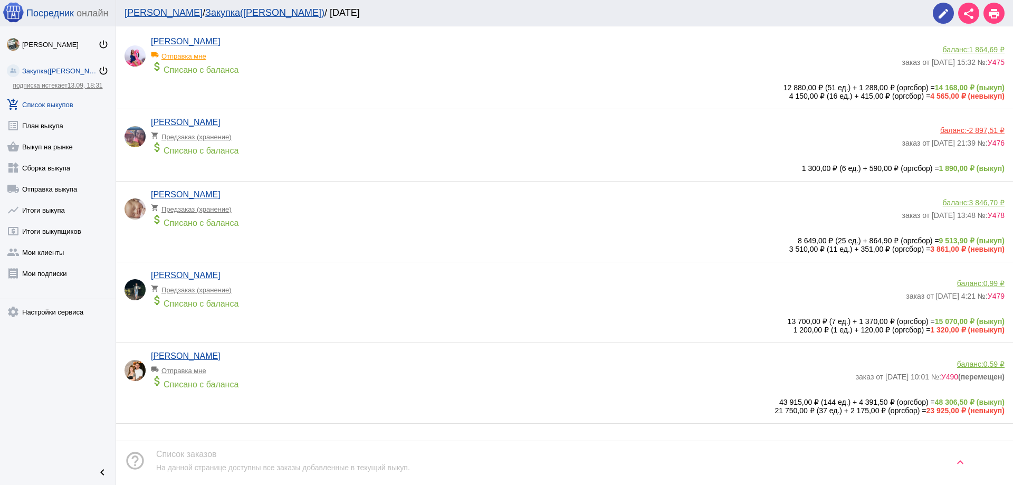
scroll to position [97, 0]
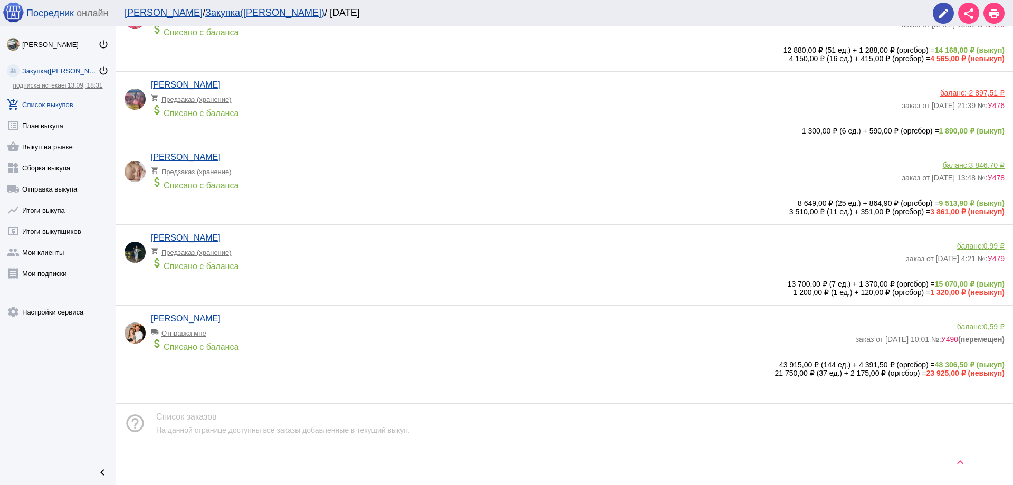
click at [520, 323] on div "Анастасия Ковалёва local_shipping Отправка мне attach_money Списано с баланса" at bounding box center [503, 335] width 705 height 43
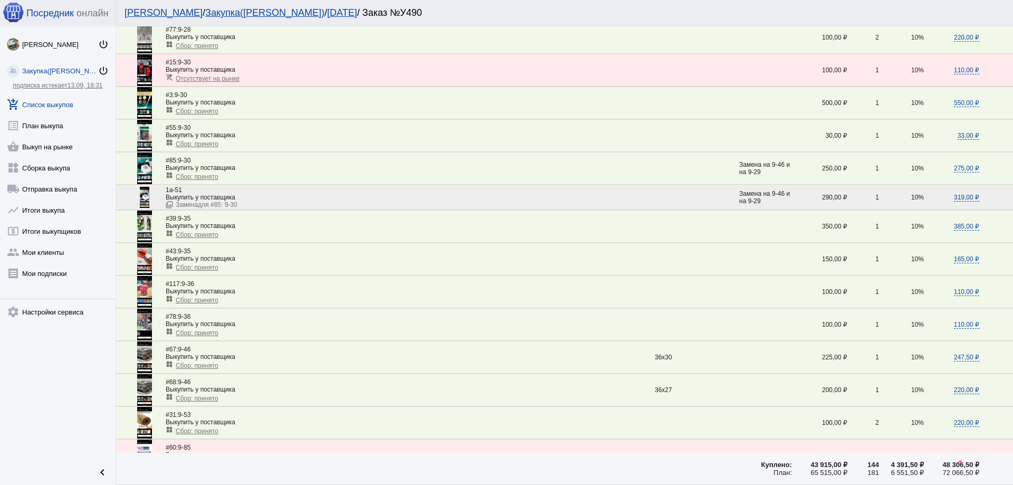
scroll to position [264, 0]
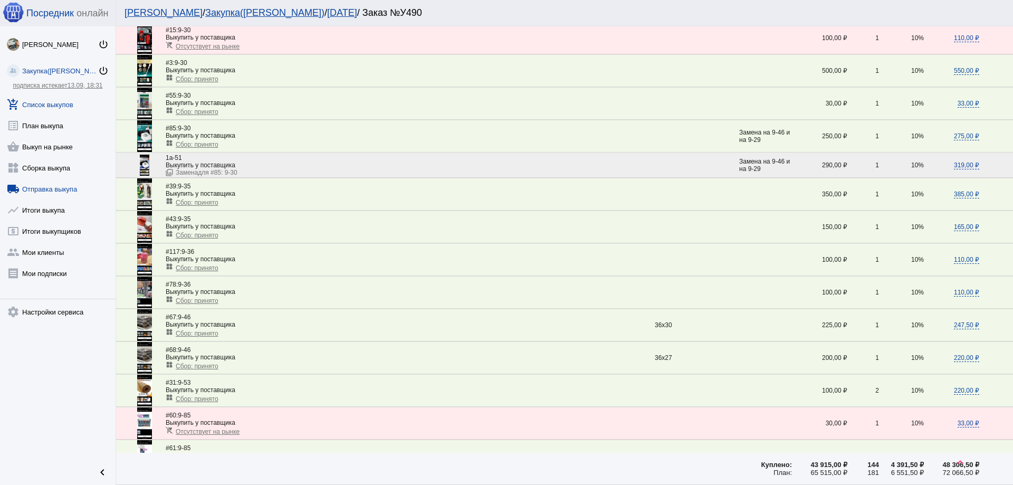
click at [40, 188] on link "local_shipping Отправка выкупа" at bounding box center [58, 186] width 116 height 21
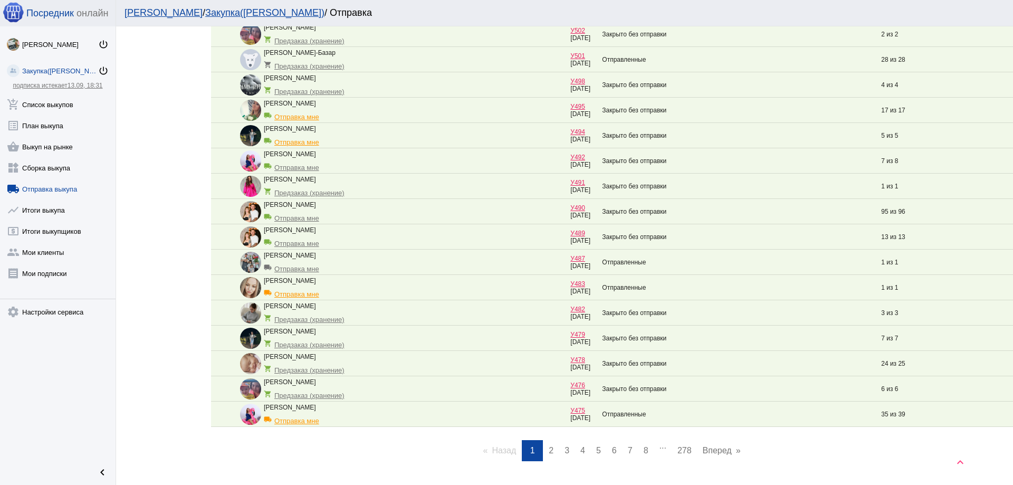
scroll to position [950, 0]
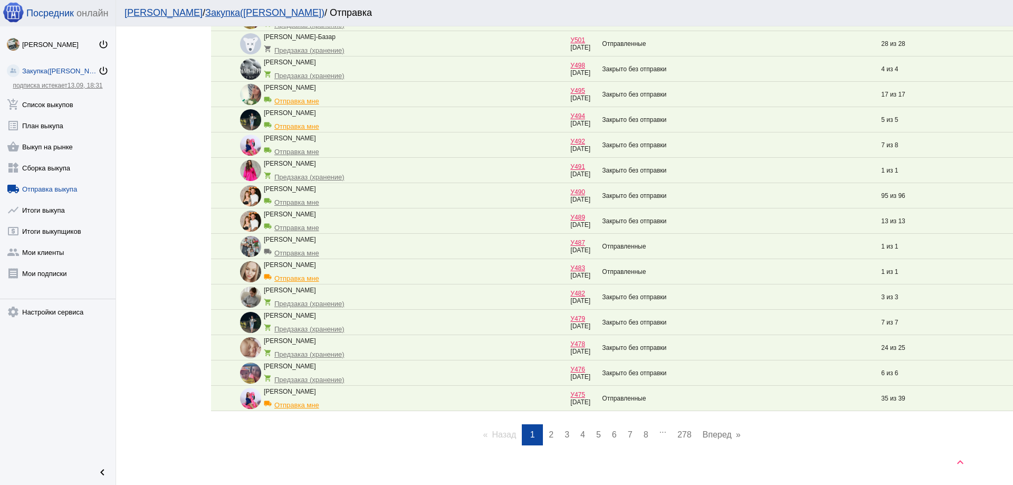
click at [300, 203] on div "local_shipping Отправка мне" at bounding box center [307, 200] width 87 height 14
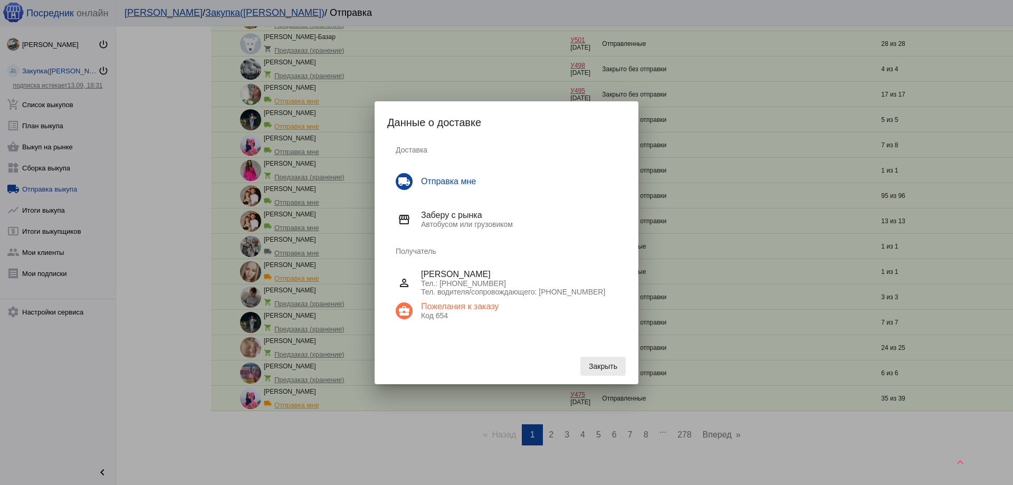
click at [603, 367] on span "Закрыть" at bounding box center [603, 366] width 28 height 8
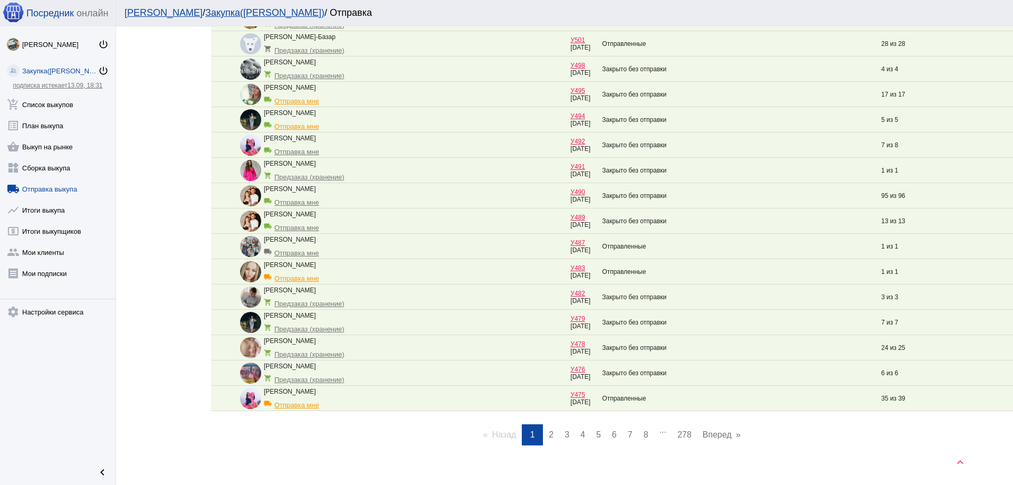
click at [448, 194] on div "Анастасия Ковалёва local_shipping Отправка мне" at bounding box center [405, 195] width 330 height 21
click at [579, 189] on link "У490" at bounding box center [577, 191] width 15 height 7
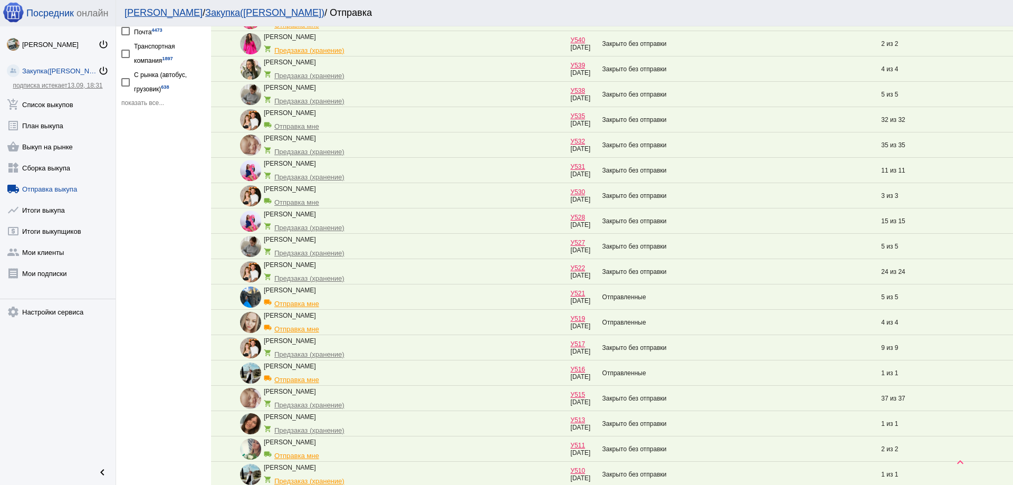
scroll to position [369, 0]
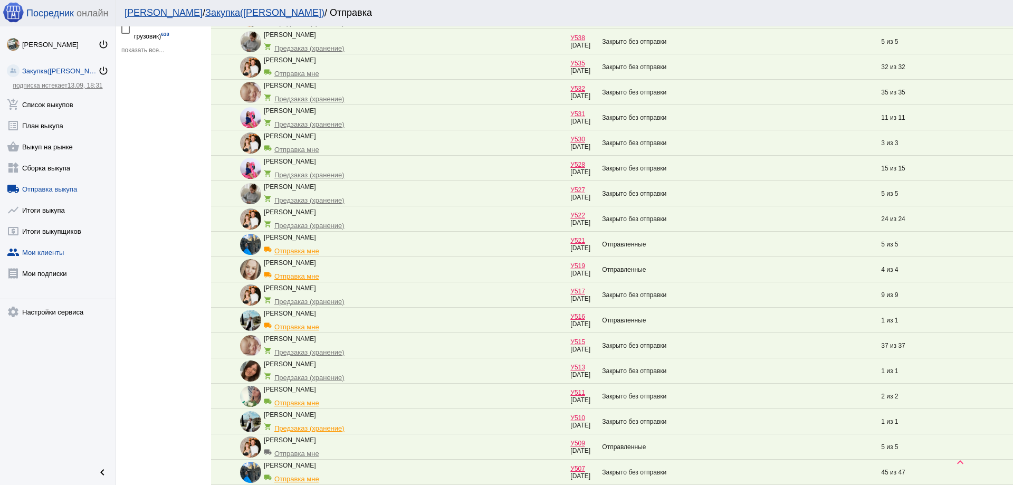
click at [48, 246] on link "group Мои клиенты" at bounding box center [58, 250] width 116 height 21
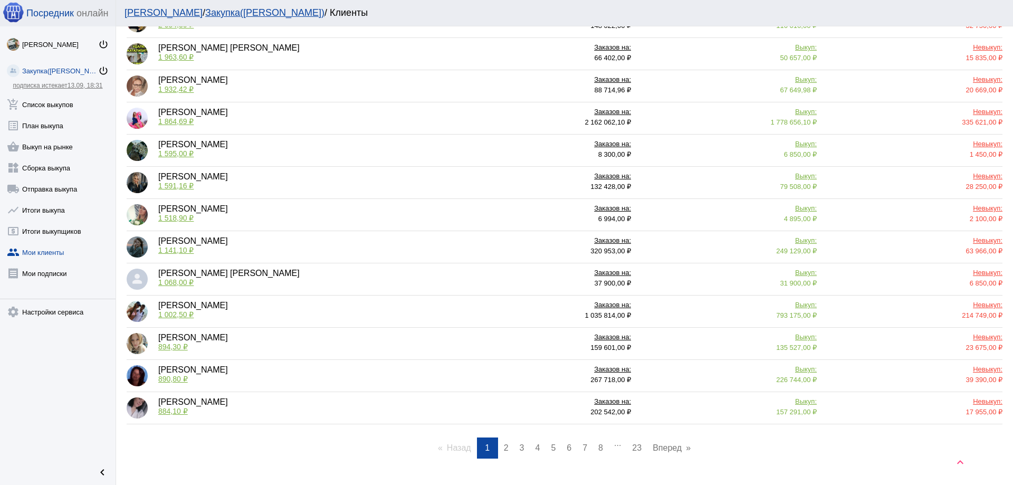
scroll to position [359, 0]
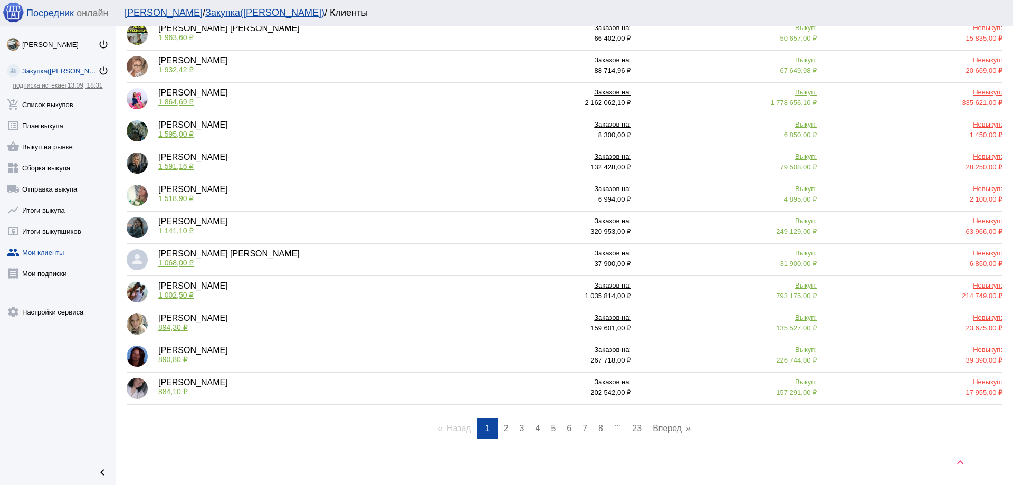
click at [506, 429] on link "page 2" at bounding box center [506, 428] width 15 height 21
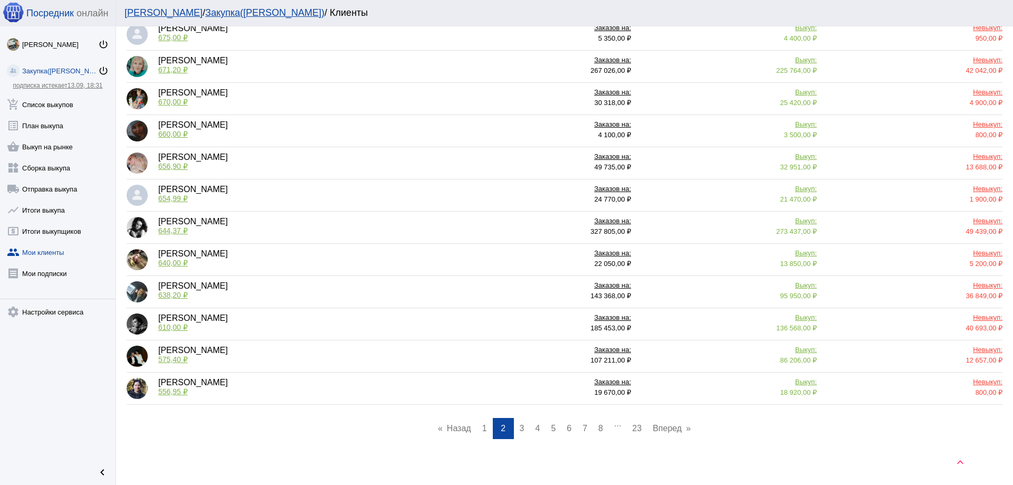
click at [482, 429] on span "1" at bounding box center [484, 428] width 5 height 9
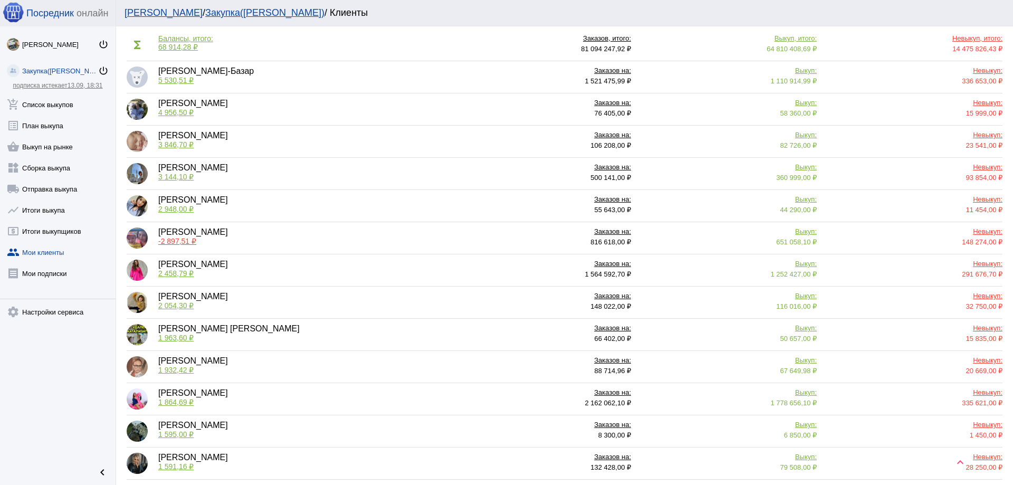
scroll to position [0, 0]
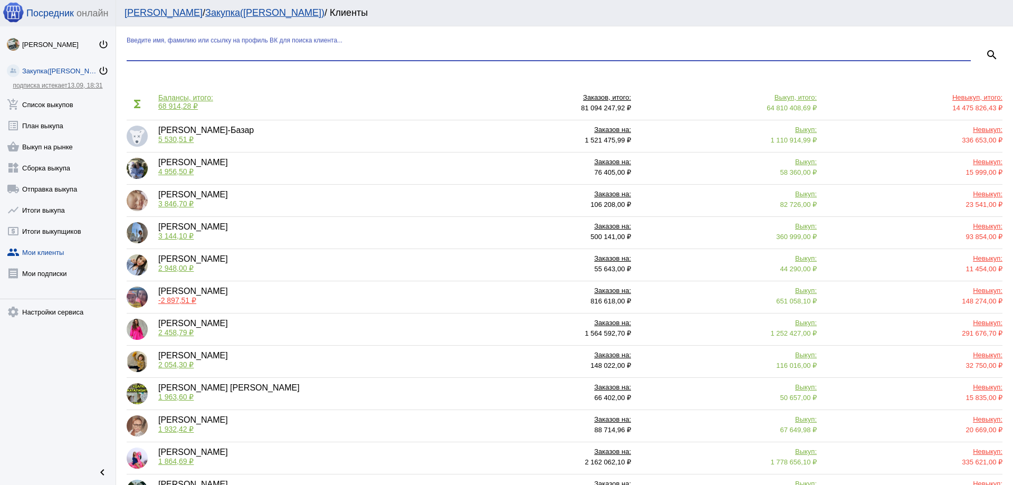
click at [213, 53] on input "Введите имя, фамилию или ссылку на профиль ВК для поиска клиента..." at bounding box center [549, 51] width 844 height 9
type input "ковалё"
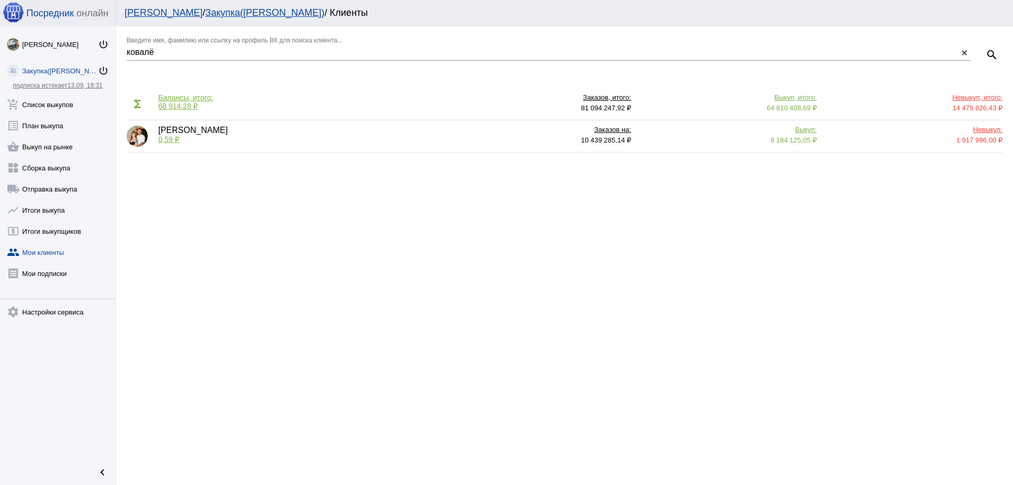
click at [293, 138] on div "Анастасия Ковалёва 0,59 ₽" at bounding box center [286, 136] width 319 height 21
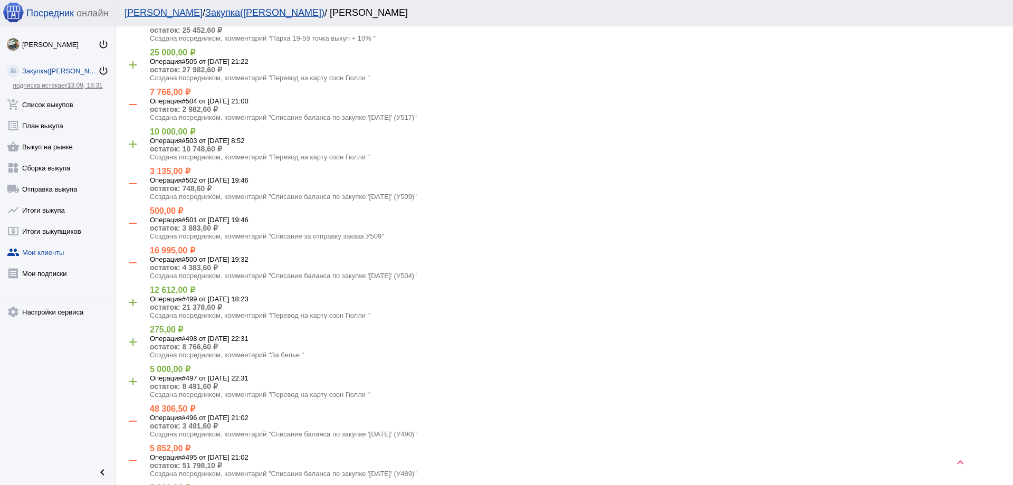
scroll to position [528, 0]
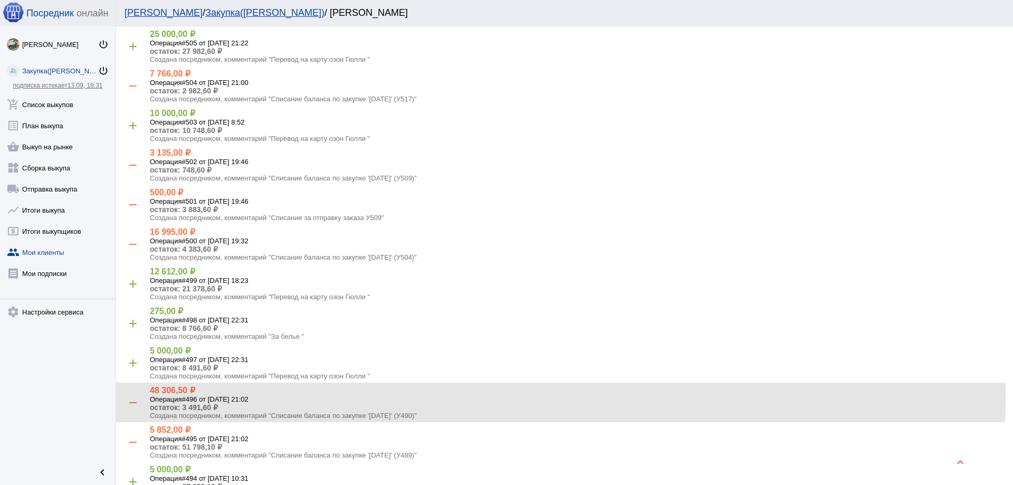
drag, startPoint x: 274, startPoint y: 387, endPoint x: 211, endPoint y: 385, distance: 62.8
click at [211, 395] on h5 "Операция #496 от 26.08.2025, 21:02" at bounding box center [577, 399] width 855 height 8
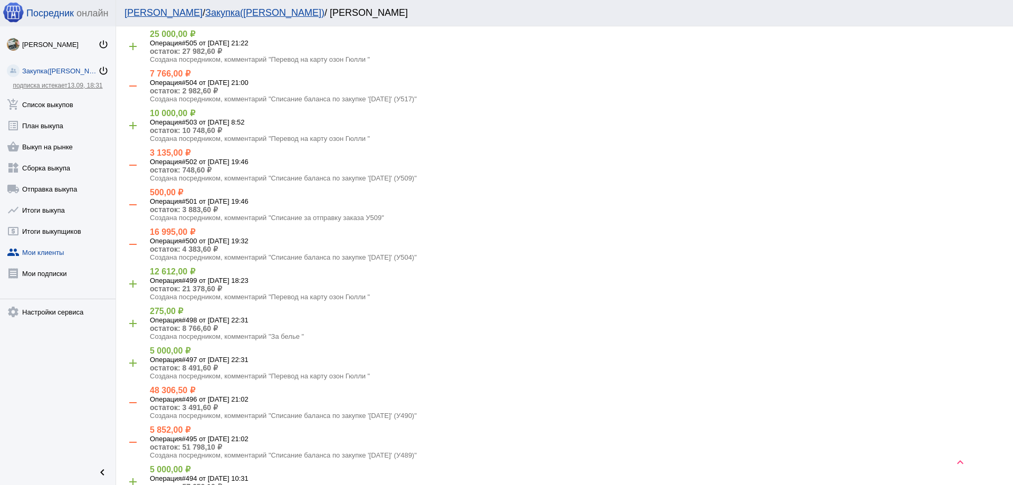
copy h5 "26.08.2025, 21:02"
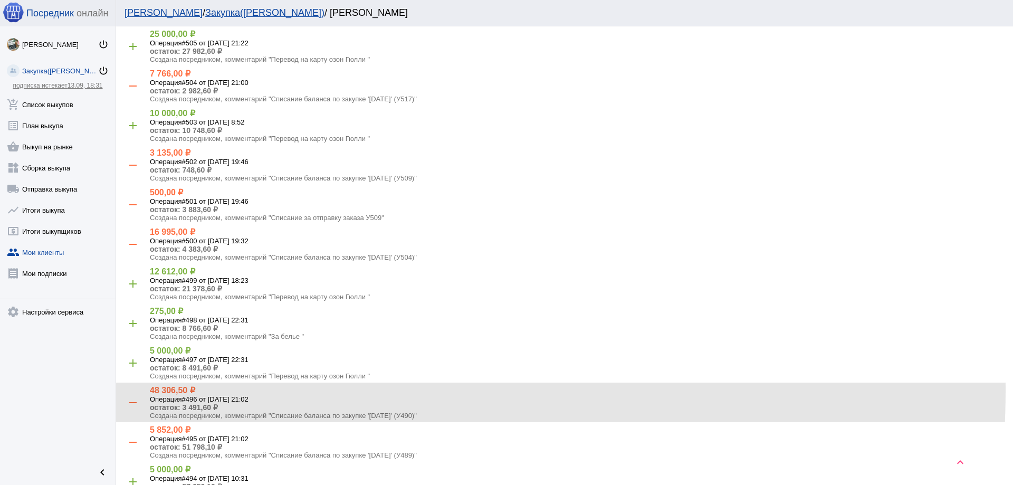
drag, startPoint x: 171, startPoint y: 379, endPoint x: 141, endPoint y: 379, distance: 29.5
click at [141, 385] on div "- 48 306,50 ₽ Операция #496 от 26.08.2025, 21:02 остаток: 3 491,60 ₽ Создана по…" at bounding box center [572, 402] width 863 height 34
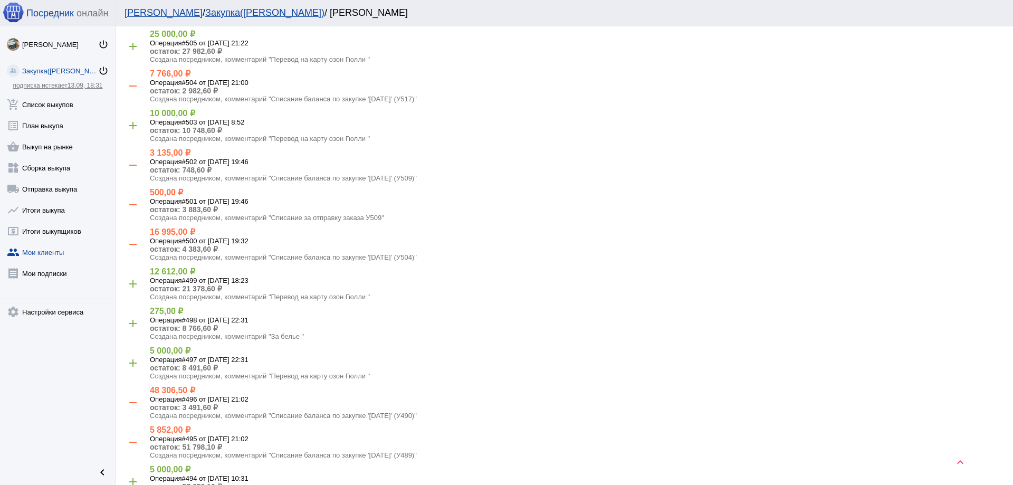
copy h4 "48 306,50 ₽"
click at [582, 316] on h5 "Операция #498 от 26.08.2025, 22:31" at bounding box center [577, 320] width 855 height 8
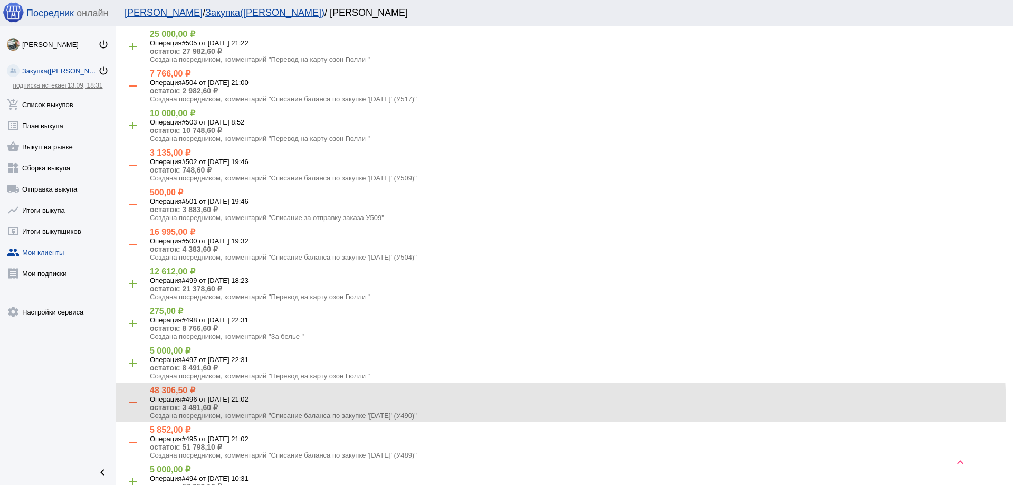
drag, startPoint x: 424, startPoint y: 404, endPoint x: 409, endPoint y: 403, distance: 15.3
click at [409, 411] on p "Создана посредником, комментарий "Списание баланса по закупке '25.08.2025' (У49…" at bounding box center [577, 415] width 855 height 8
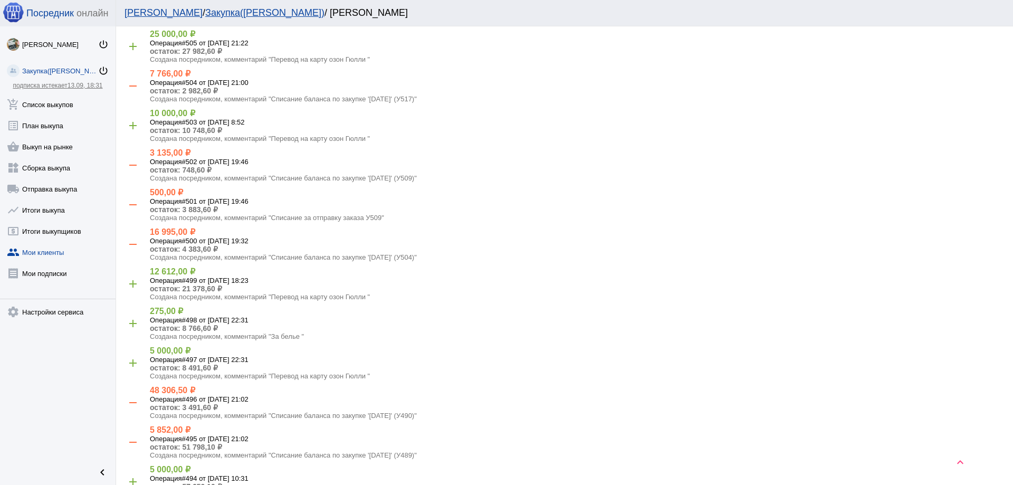
copy p "У490"
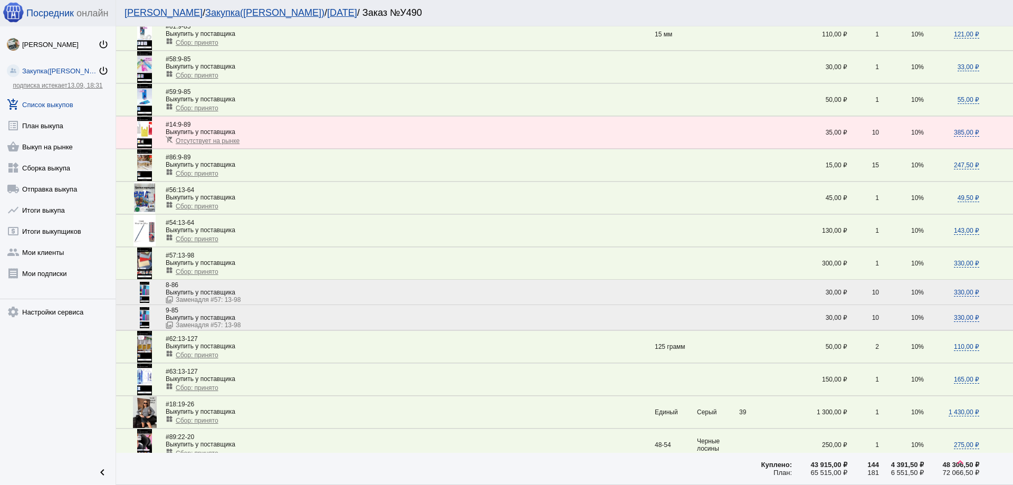
scroll to position [686, 0]
